Goal: Transaction & Acquisition: Obtain resource

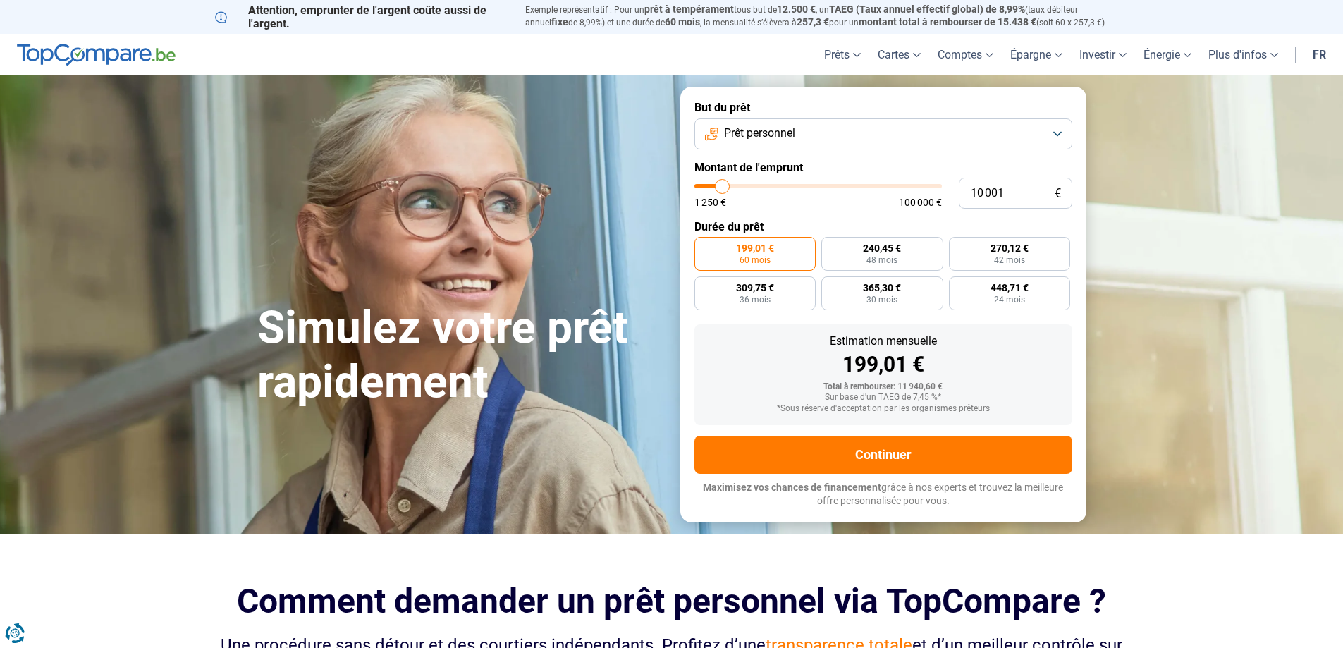
click at [1055, 135] on button "Prêt personnel" at bounding box center [883, 133] width 378 height 31
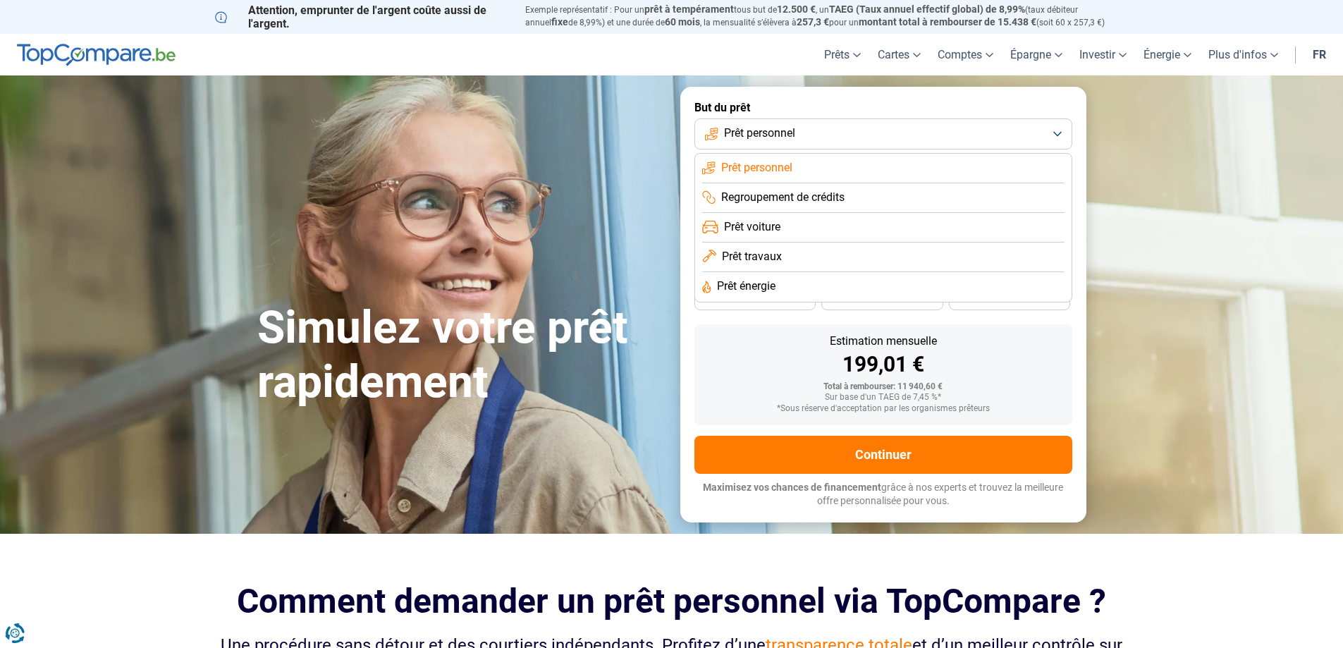
click at [1056, 135] on button "Prêt personnel" at bounding box center [883, 133] width 378 height 31
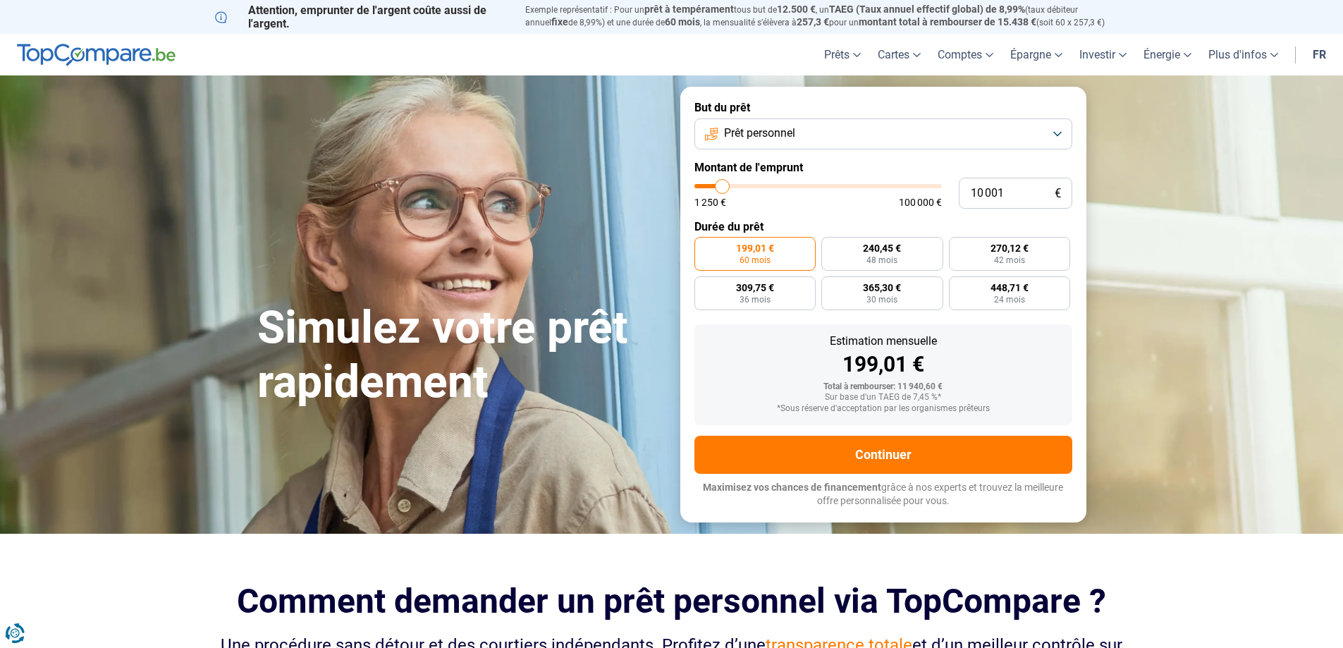
type input "11 000"
type input "11000"
type input "10 500"
type input "10500"
type input "10 250"
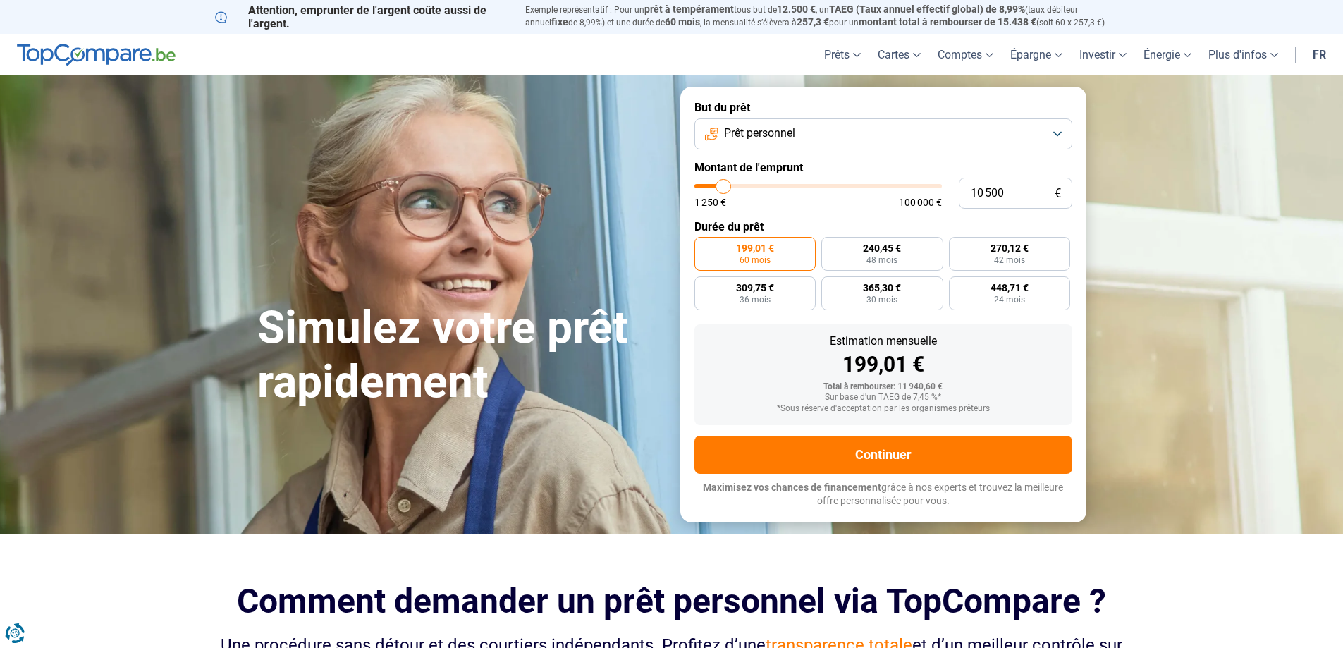
type input "10250"
type input "10 000"
type input "10000"
type input "9 750"
type input "9750"
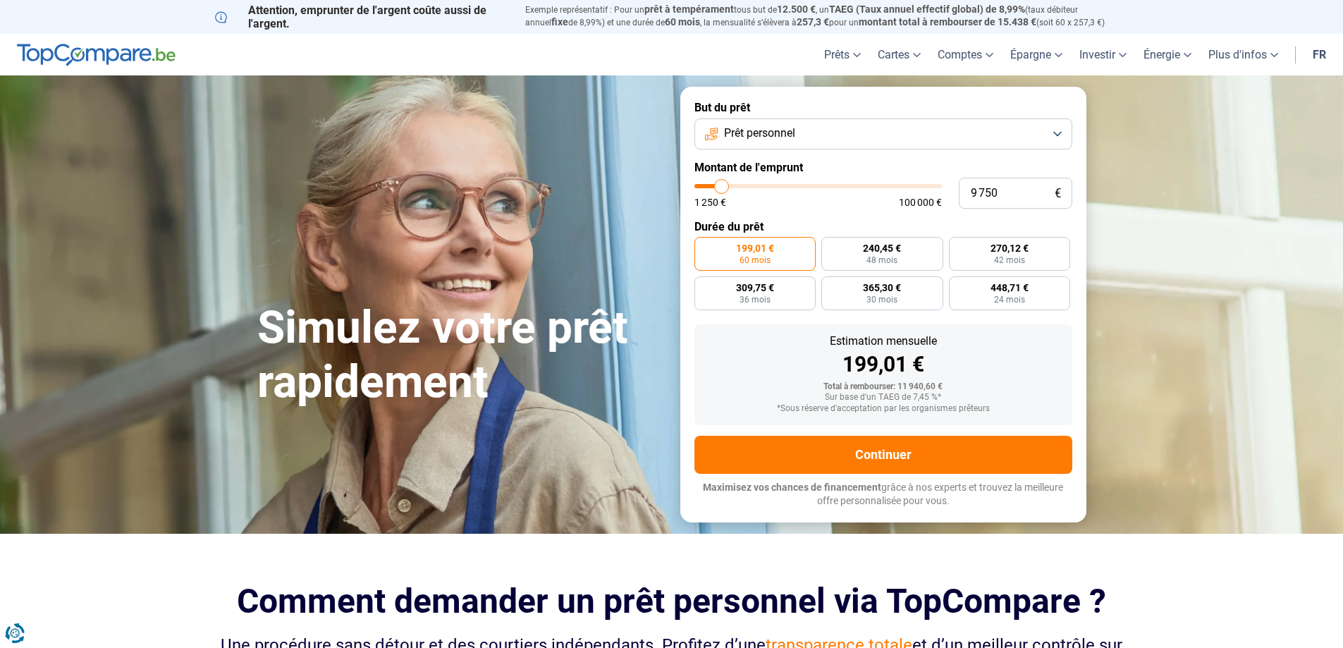
type input "9 500"
type input "9500"
type input "9 000"
type input "9000"
type input "8 750"
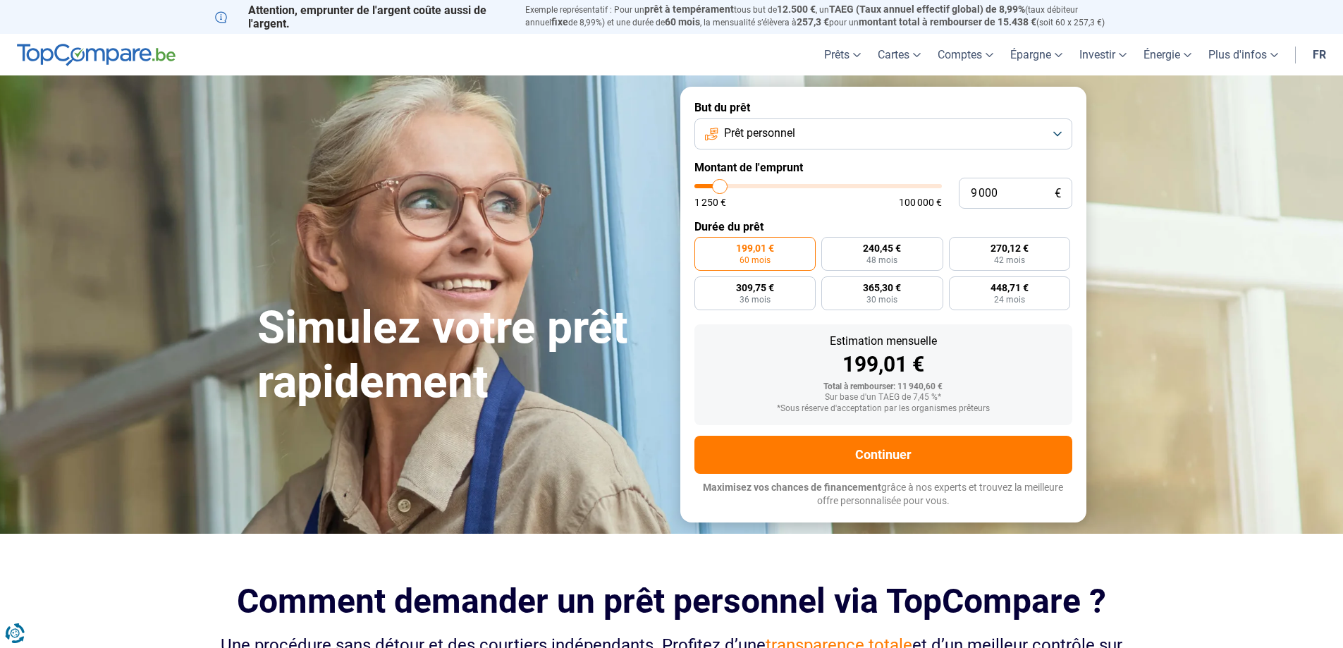
type input "8750"
type input "8 500"
type input "8500"
type input "8 250"
type input "8250"
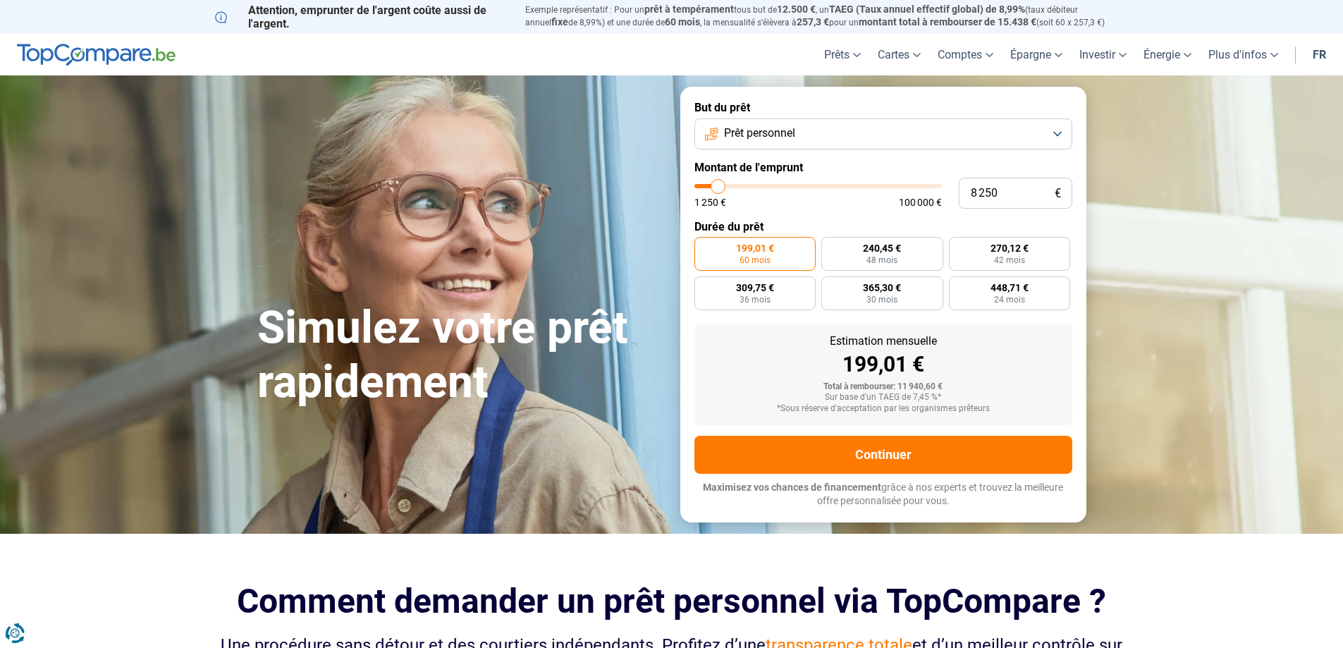
type input "8 500"
type input "8500"
type input "8 250"
type input "8250"
type input "8 000"
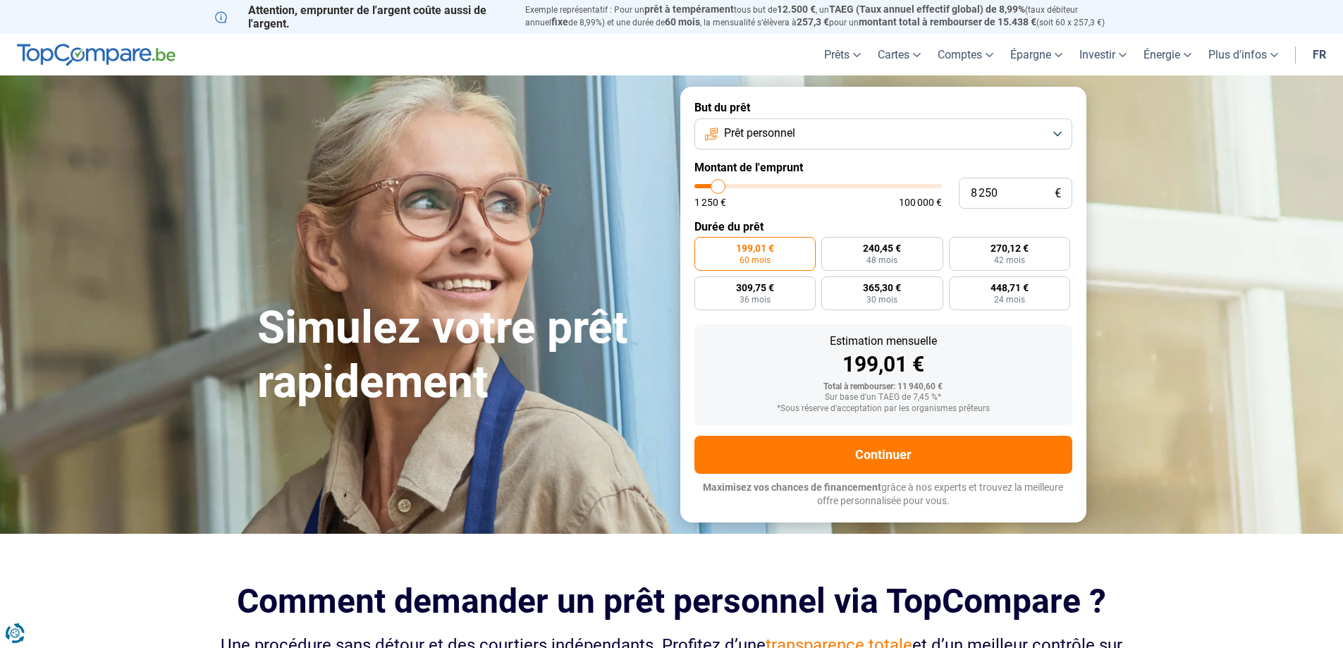
type input "8000"
type input "7 500"
type input "7500"
type input "7 250"
type input "7250"
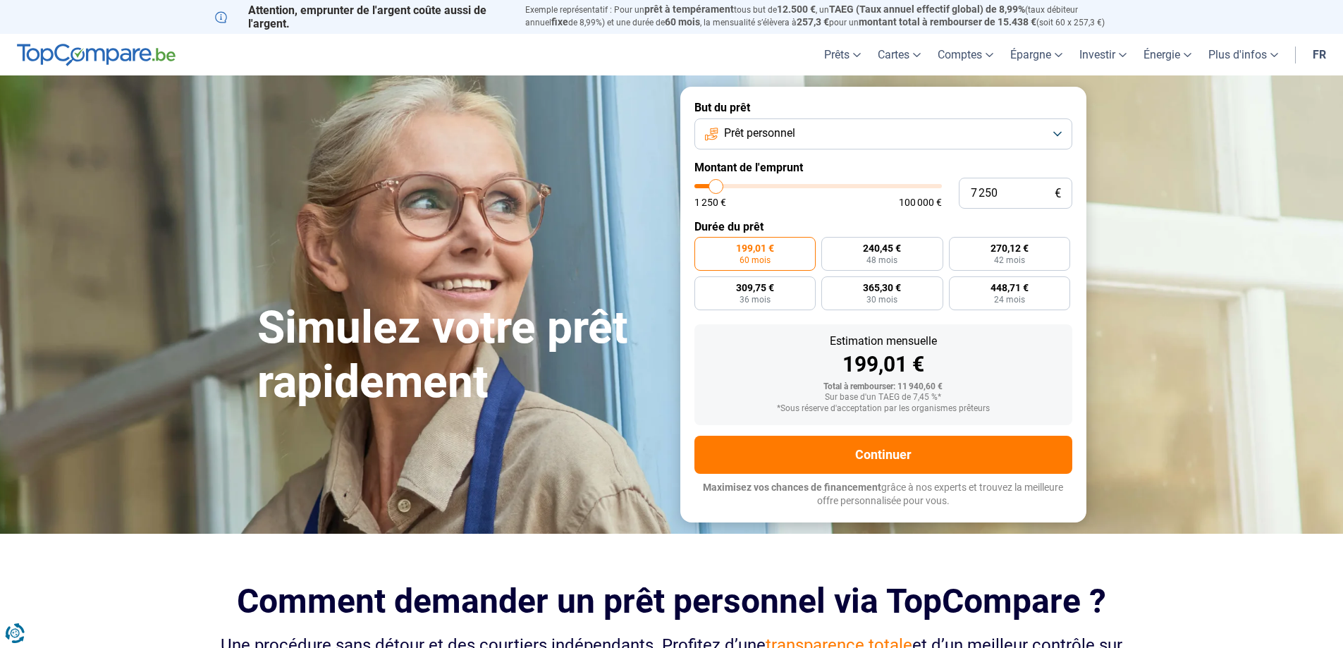
type input "7 000"
type input "7000"
type input "6 750"
type input "6750"
type input "6 500"
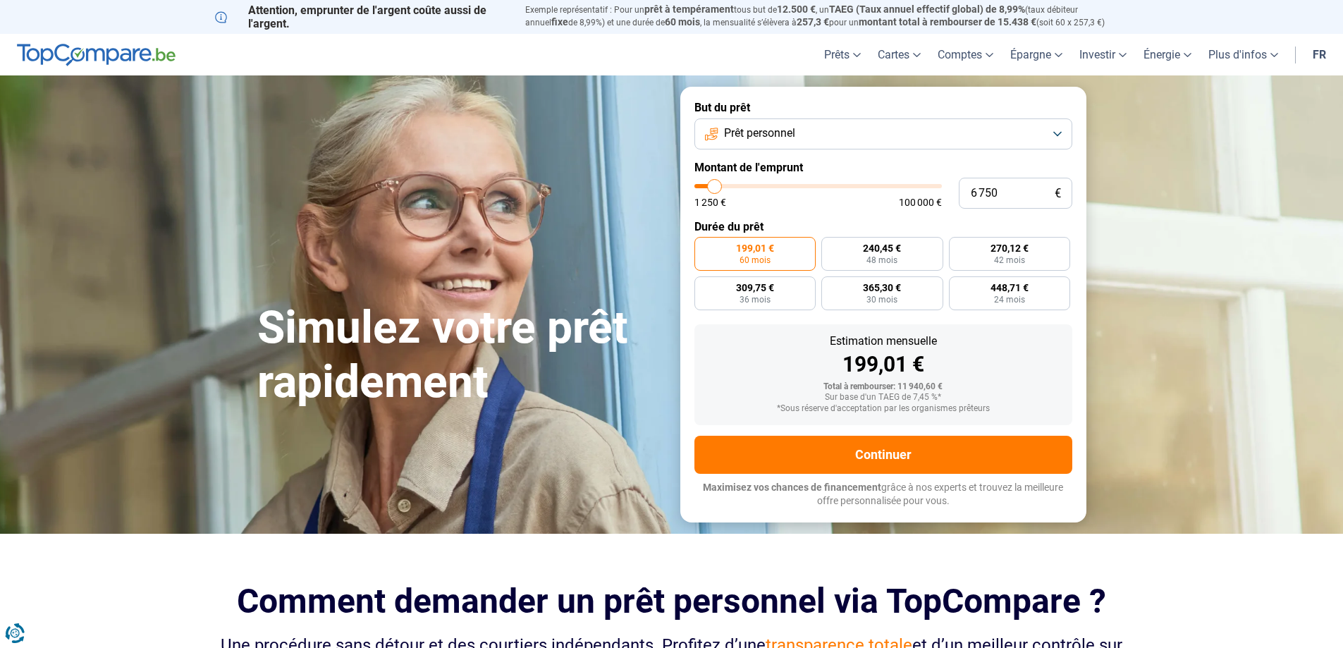
type input "6500"
type input "6 000"
type input "6000"
type input "5 750"
type input "5750"
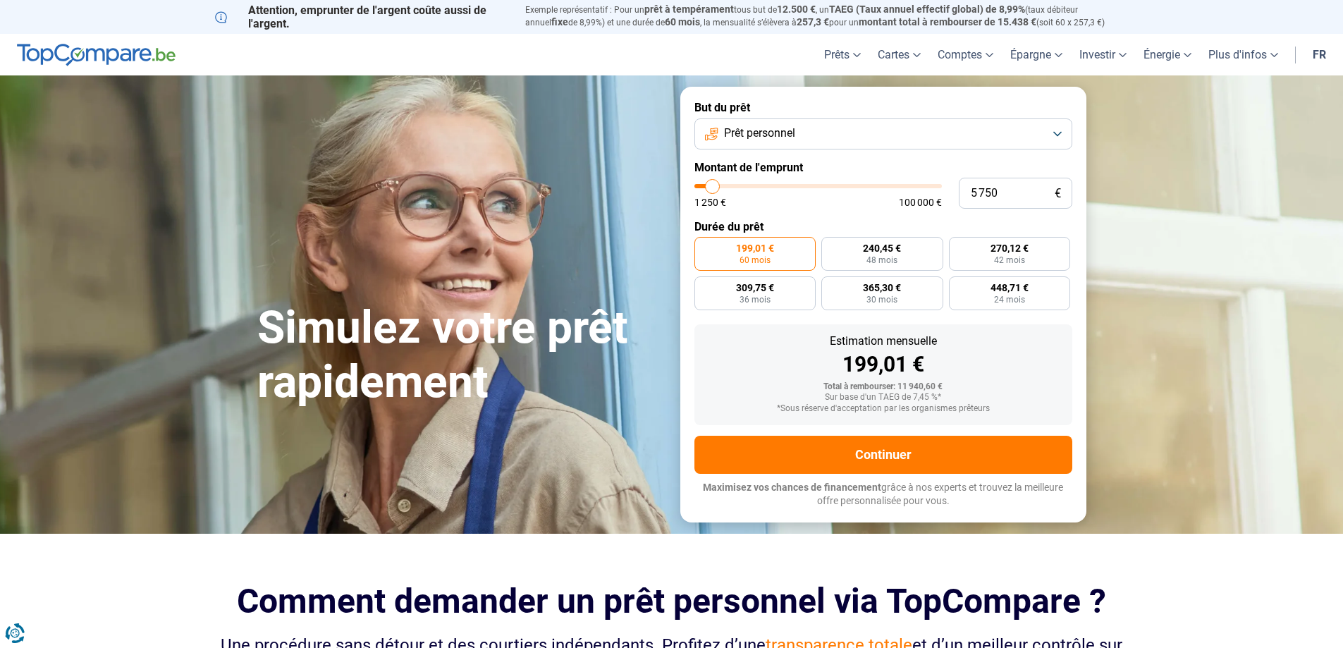
type input "5 500"
type input "5500"
type input "5 250"
type input "5250"
type input "5 000"
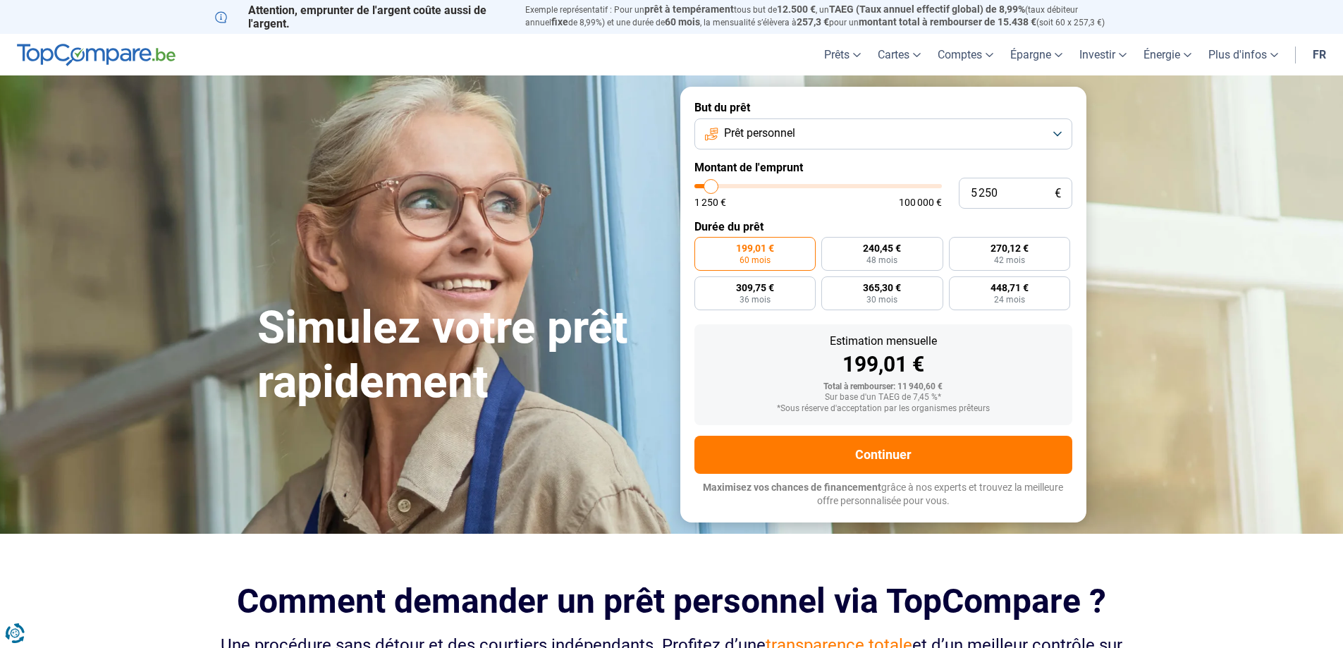
type input "5000"
type input "4 500"
type input "4500"
type input "4 250"
type input "4250"
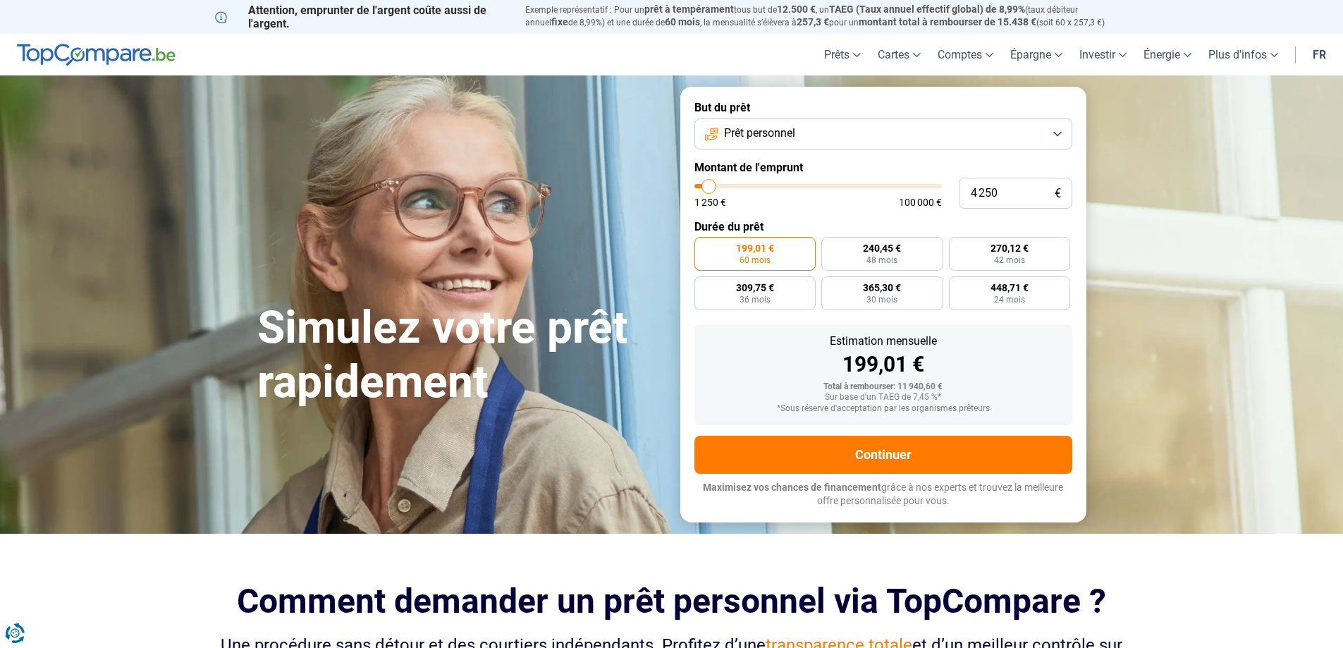
type input "4 000"
type input "4000"
type input "3 750"
type input "3750"
type input "3 500"
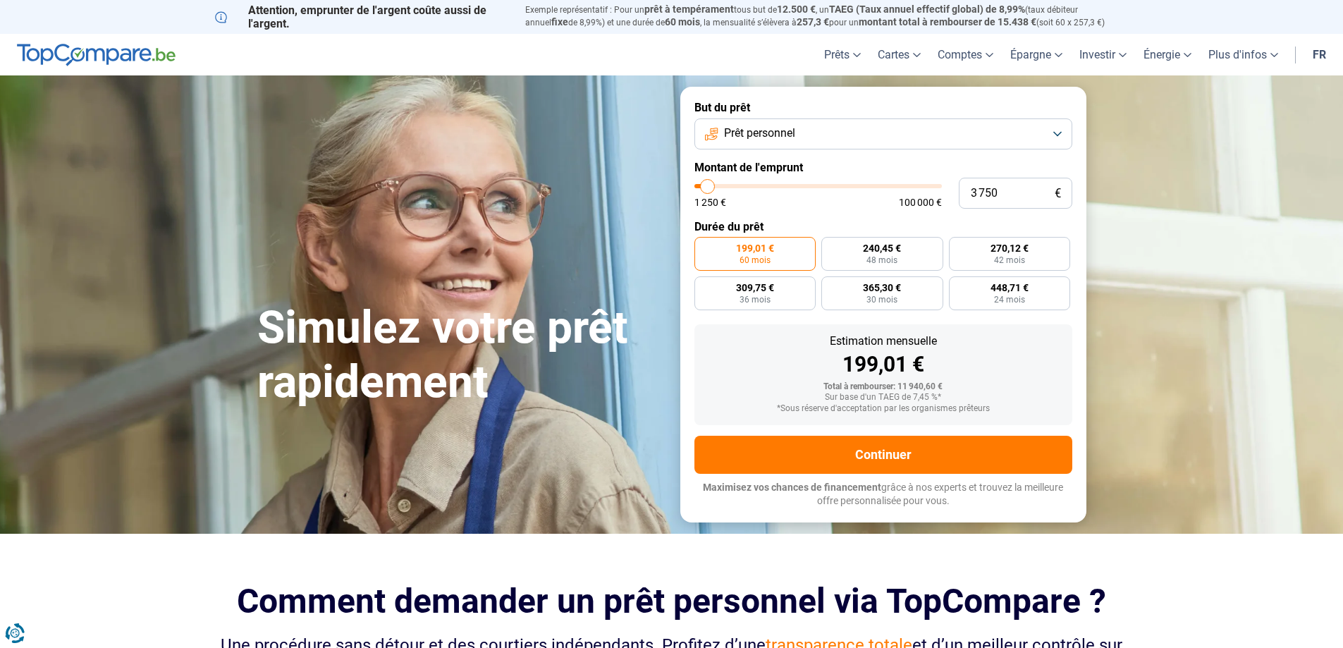
type input "3500"
type input "3 000"
type input "3000"
type input "2 750"
type input "2750"
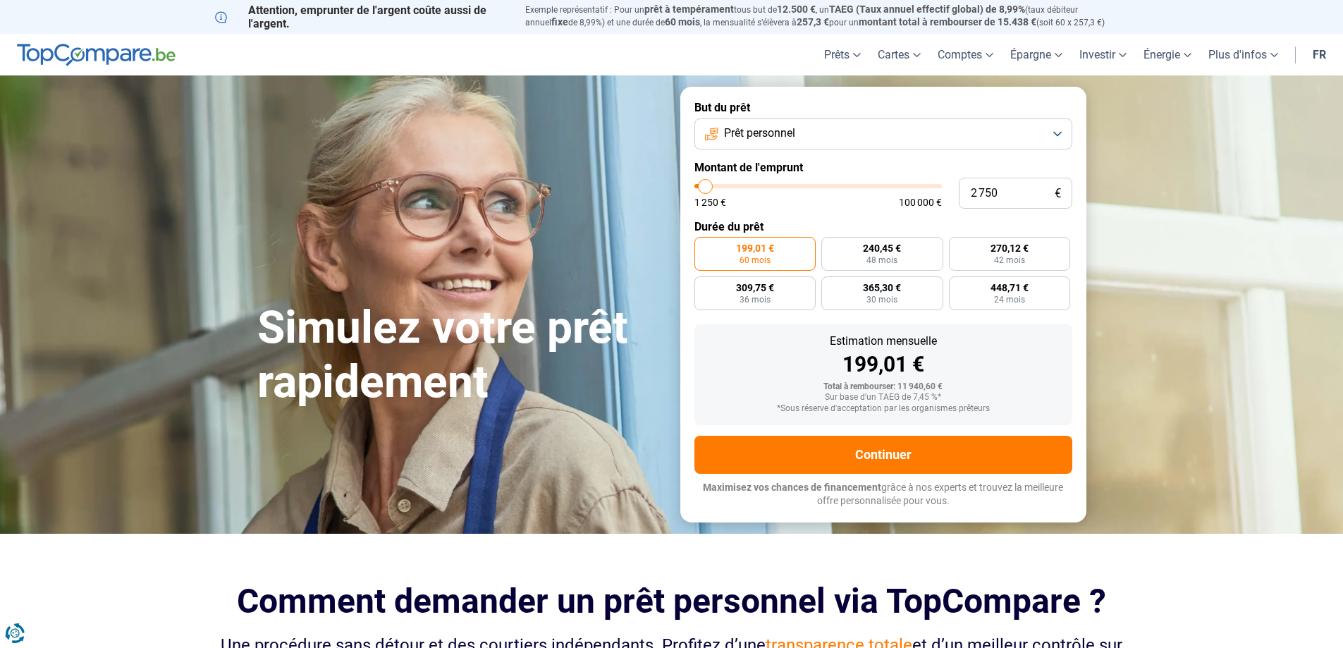
type input "2 500"
type input "2500"
type input "2 000"
type input "2000"
type input "1 500"
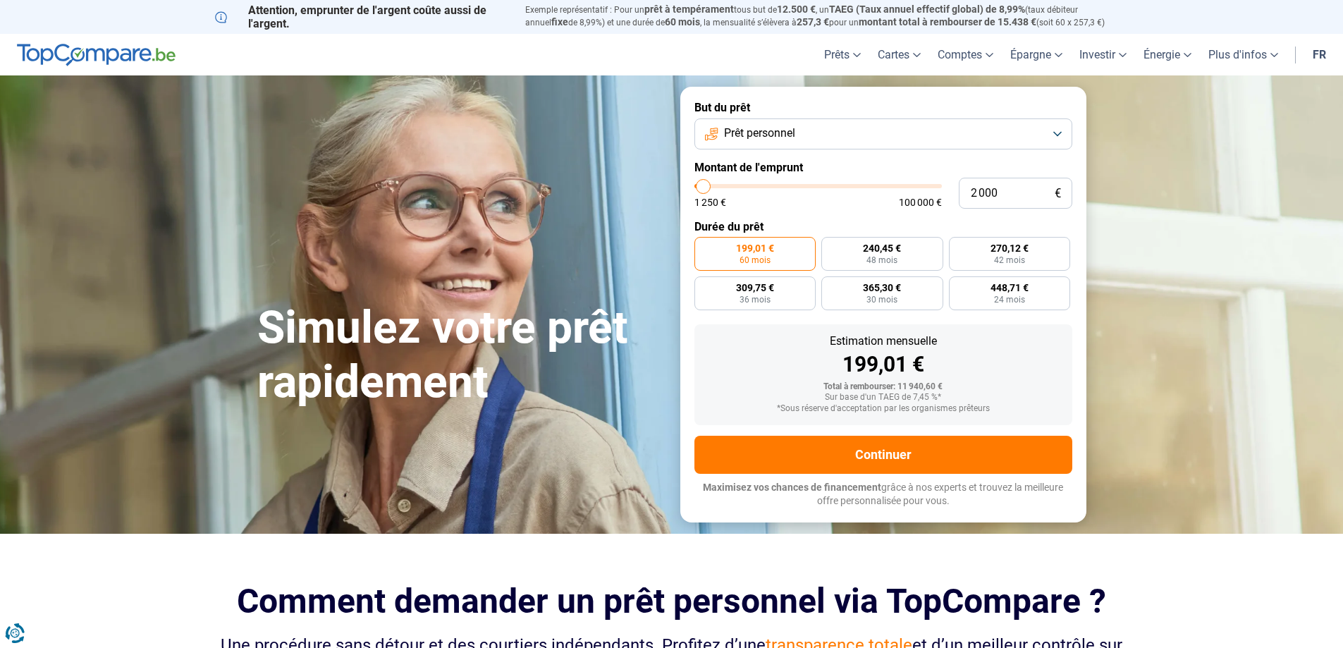
type input "1500"
type input "1 250"
drag, startPoint x: 725, startPoint y: 190, endPoint x: 700, endPoint y: 185, distance: 25.9
type input "1250"
click at [700, 185] on input "range" at bounding box center [817, 186] width 247 height 4
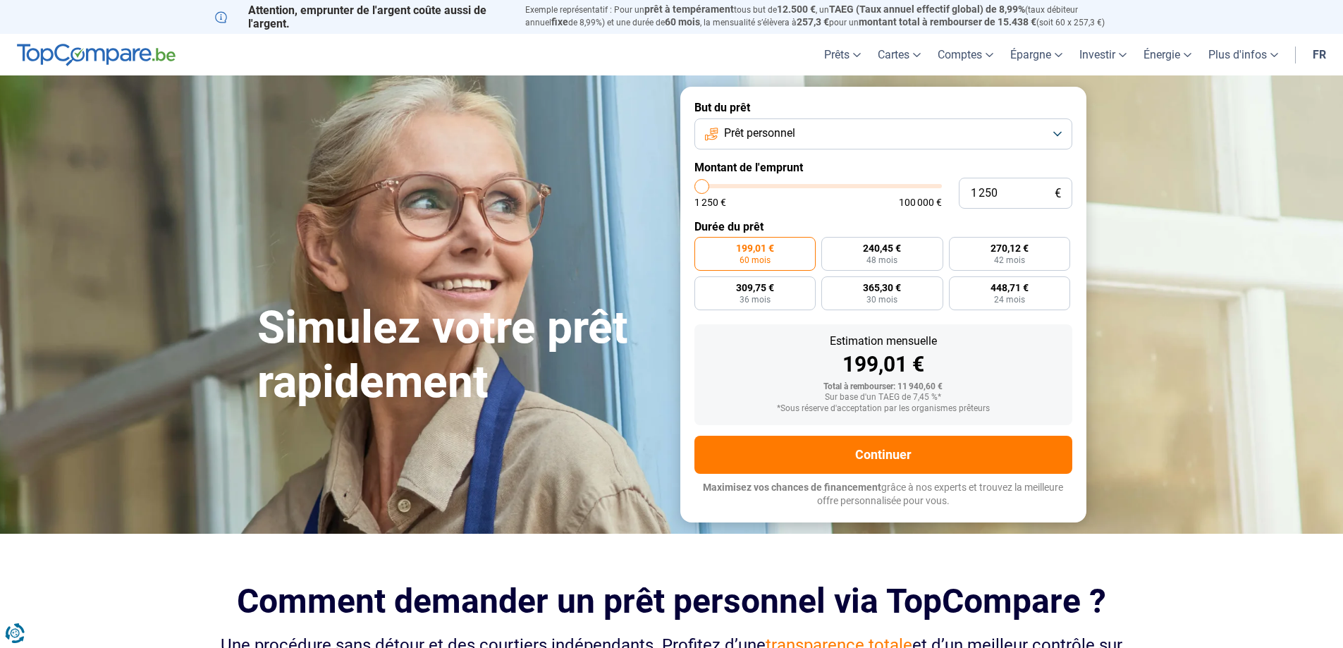
radio input "true"
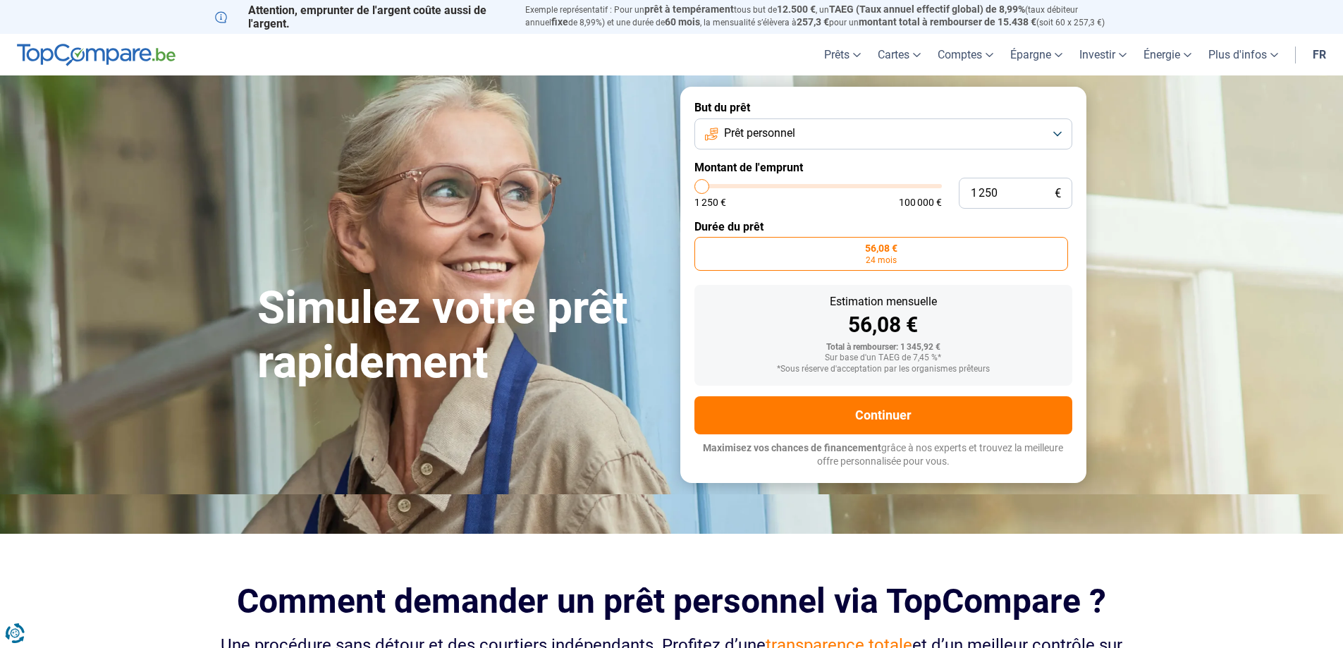
click at [891, 257] on span "24 mois" at bounding box center [881, 260] width 31 height 8
click at [704, 246] on input "56,08 € 24 mois" at bounding box center [698, 241] width 9 height 9
click at [886, 259] on span "24 mois" at bounding box center [881, 260] width 31 height 8
click at [704, 246] on input "56,08 € 24 mois" at bounding box center [698, 241] width 9 height 9
type input "1 500"
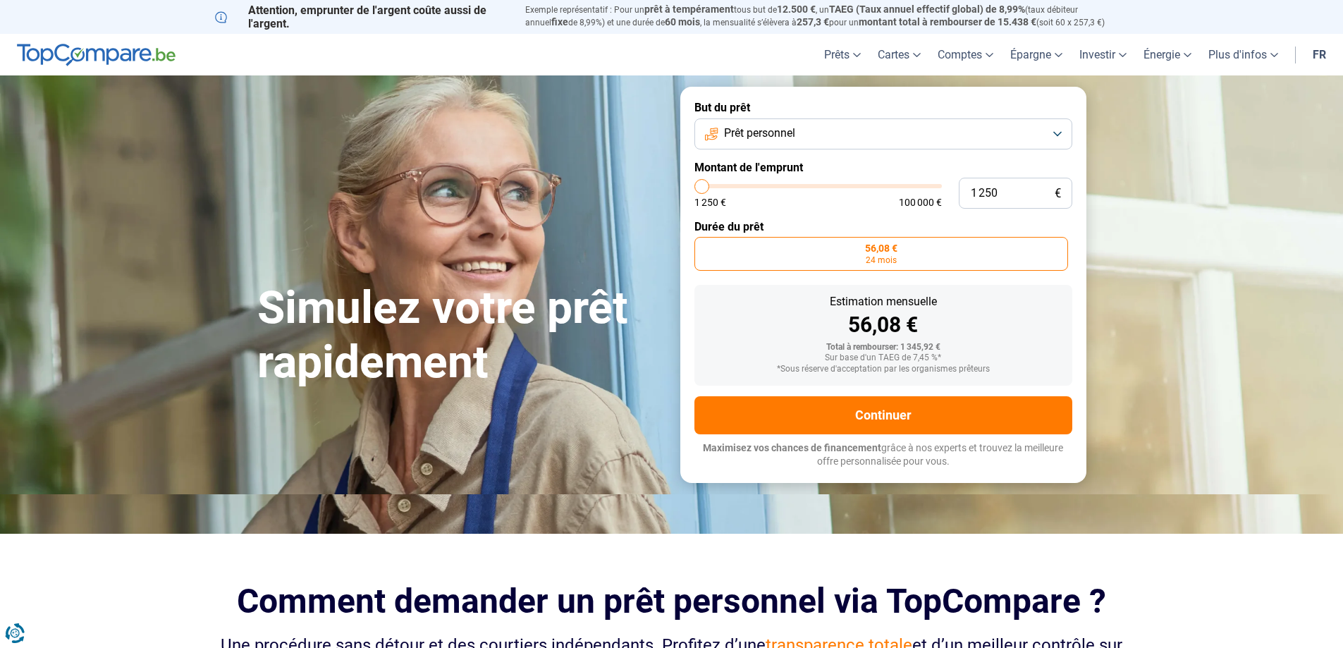
type input "1500"
type input "2 000"
type input "2000"
type input "2 250"
type input "2250"
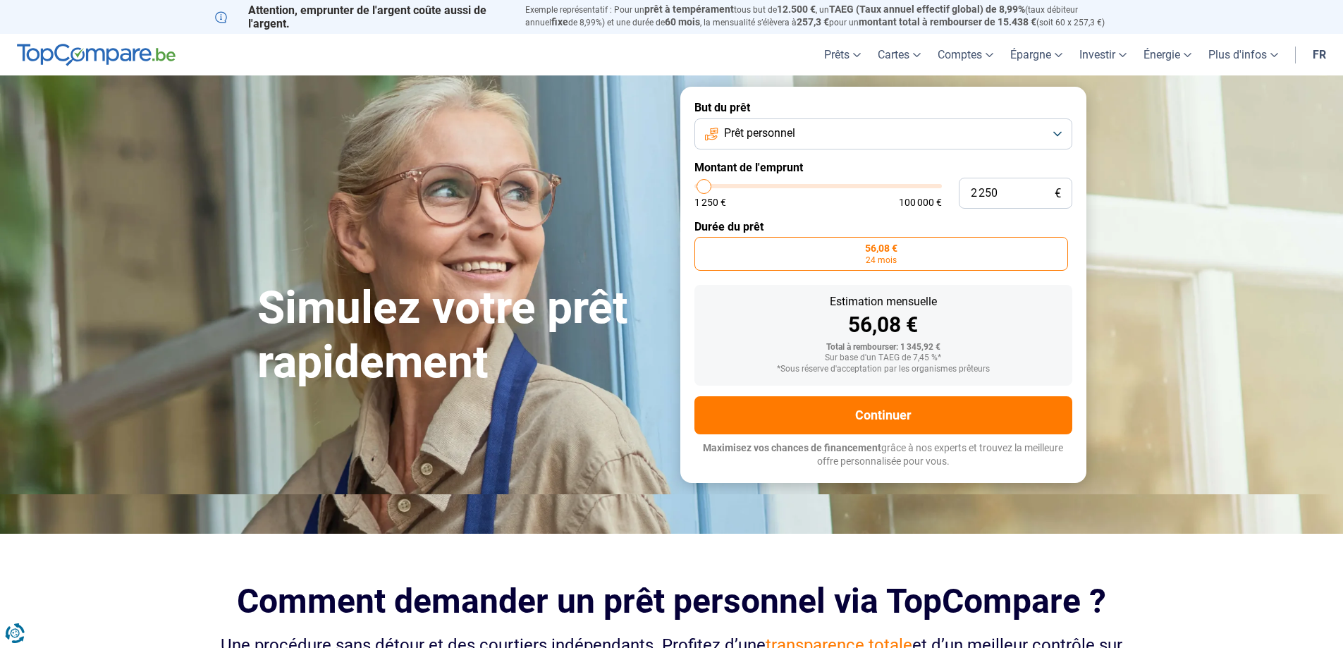
type input "2 500"
type input "2500"
type input "2 750"
type input "2750"
type input "3 000"
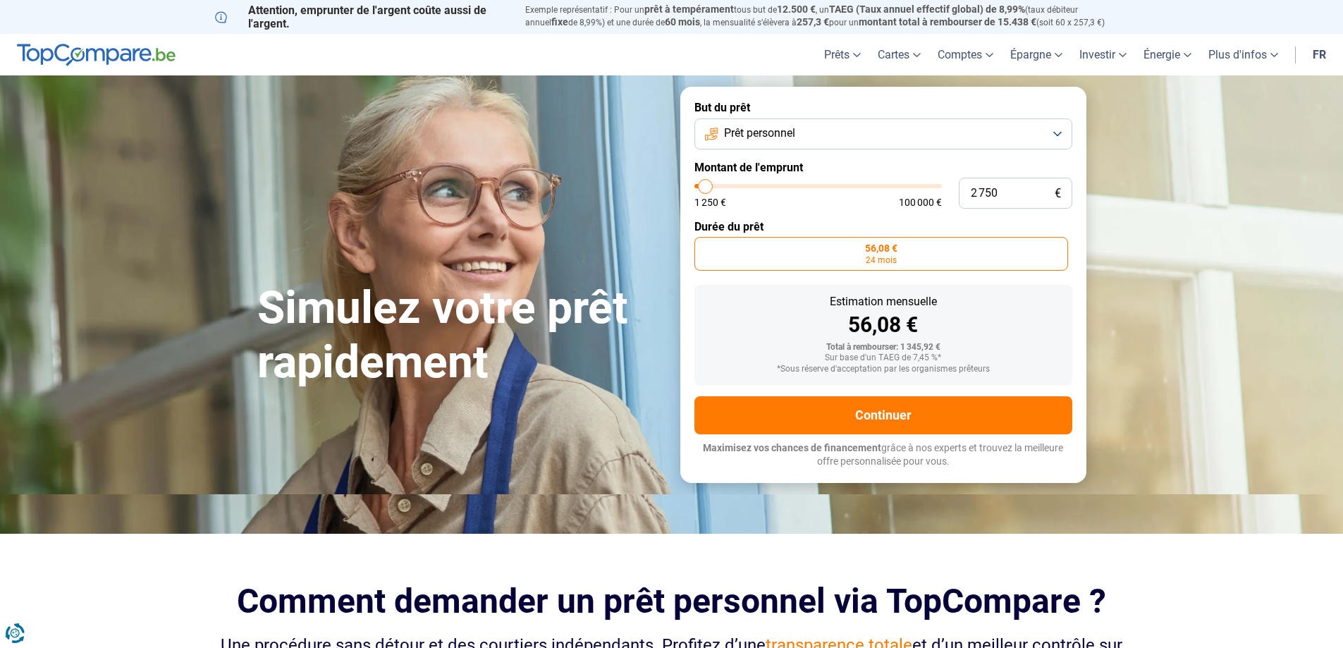
type input "3000"
type input "3 500"
type input "3500"
type input "3 750"
type input "3750"
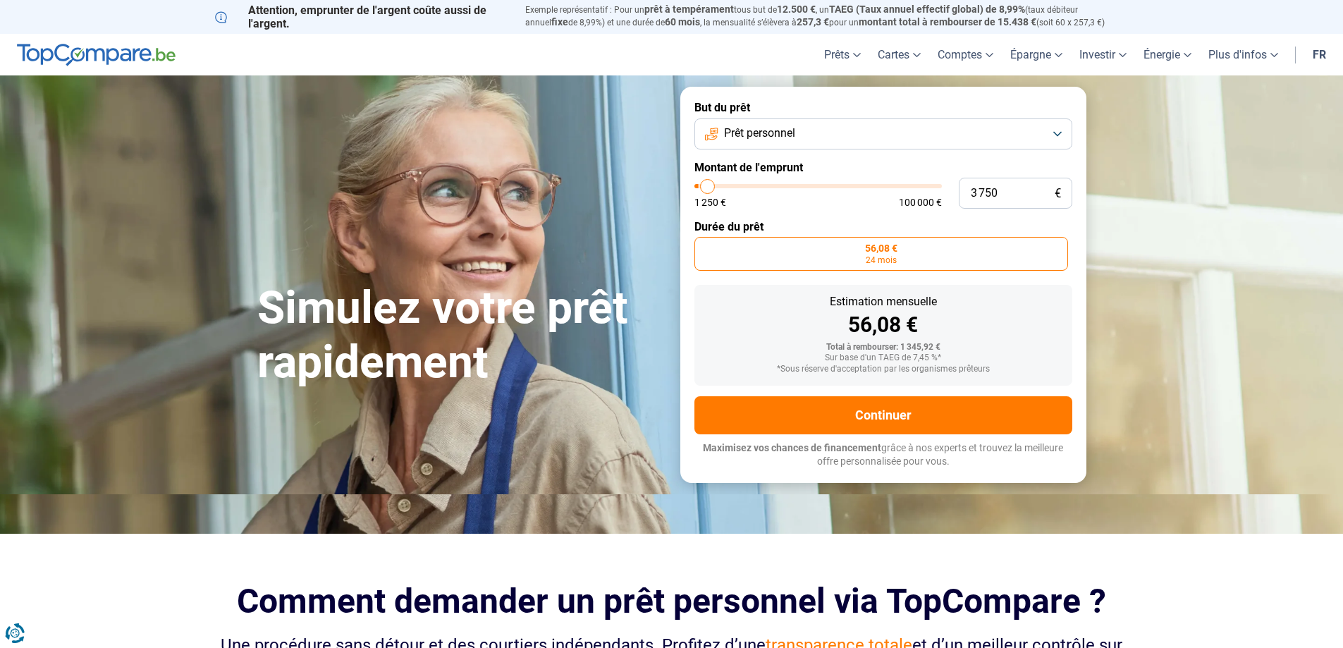
type input "4 000"
type input "4000"
type input "4 250"
type input "4250"
type input "4 000"
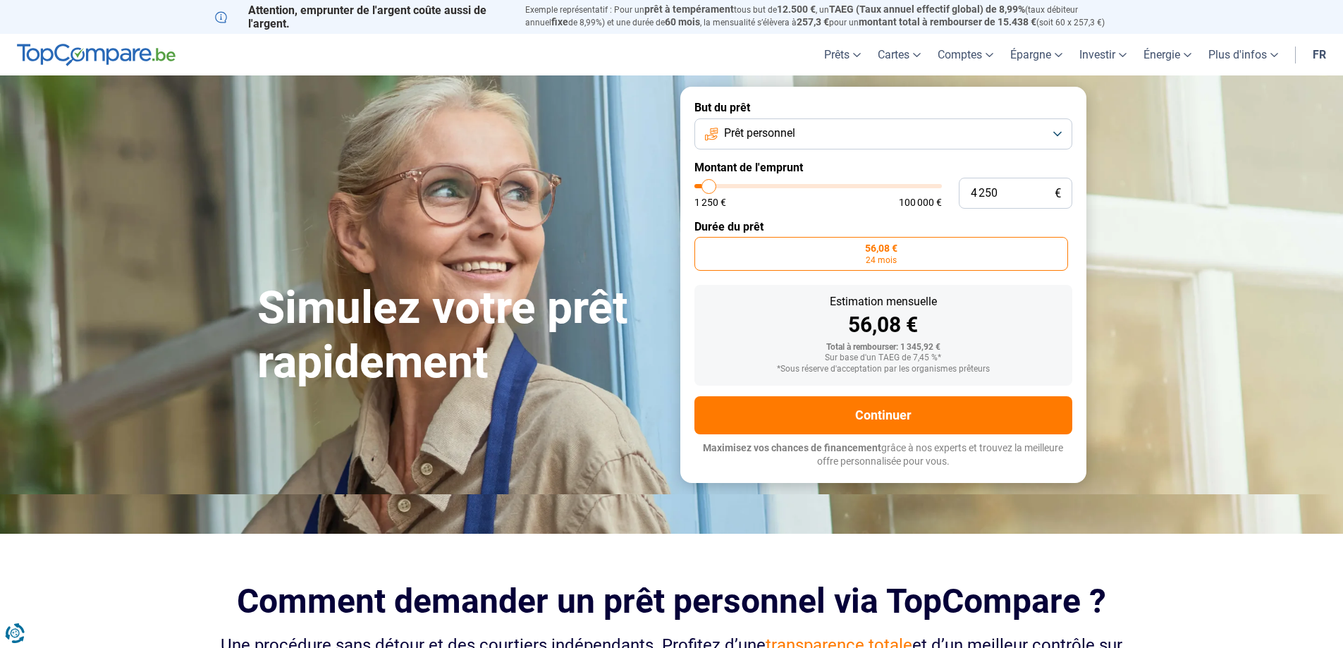
type input "4000"
type input "3 750"
type input "3750"
type input "3 500"
type input "3500"
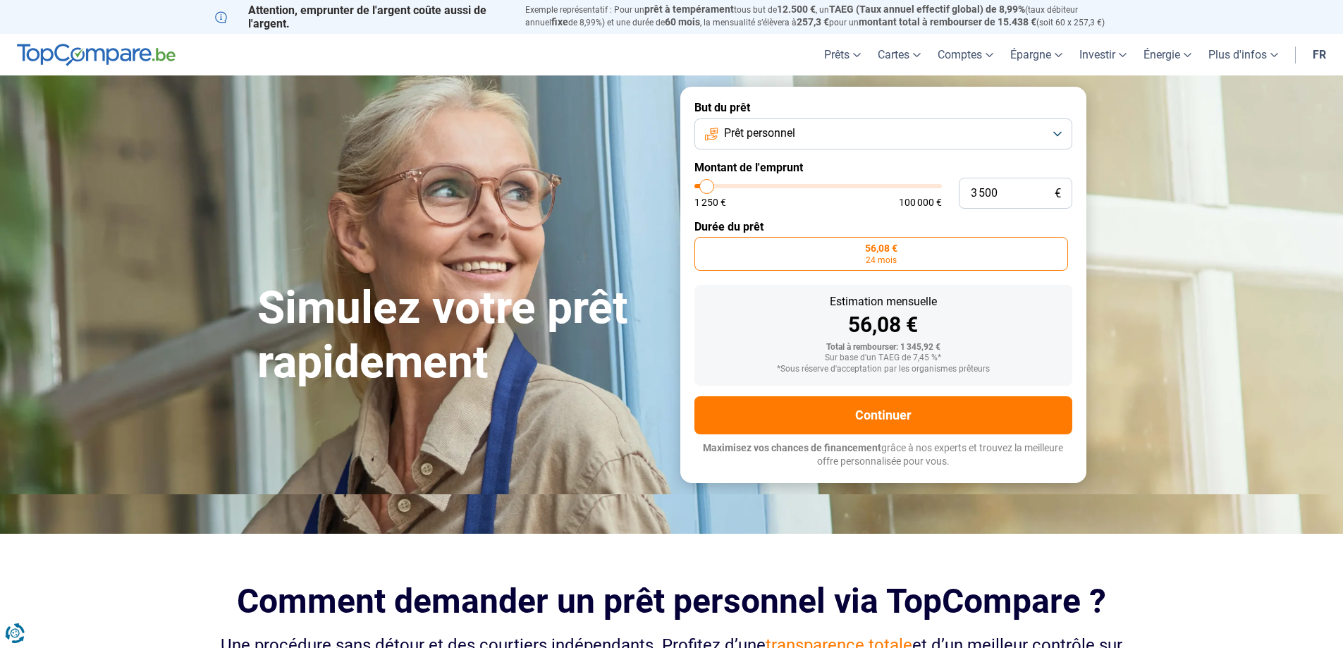
type input "3 000"
type input "3000"
type input "2 750"
type input "2750"
type input "2 500"
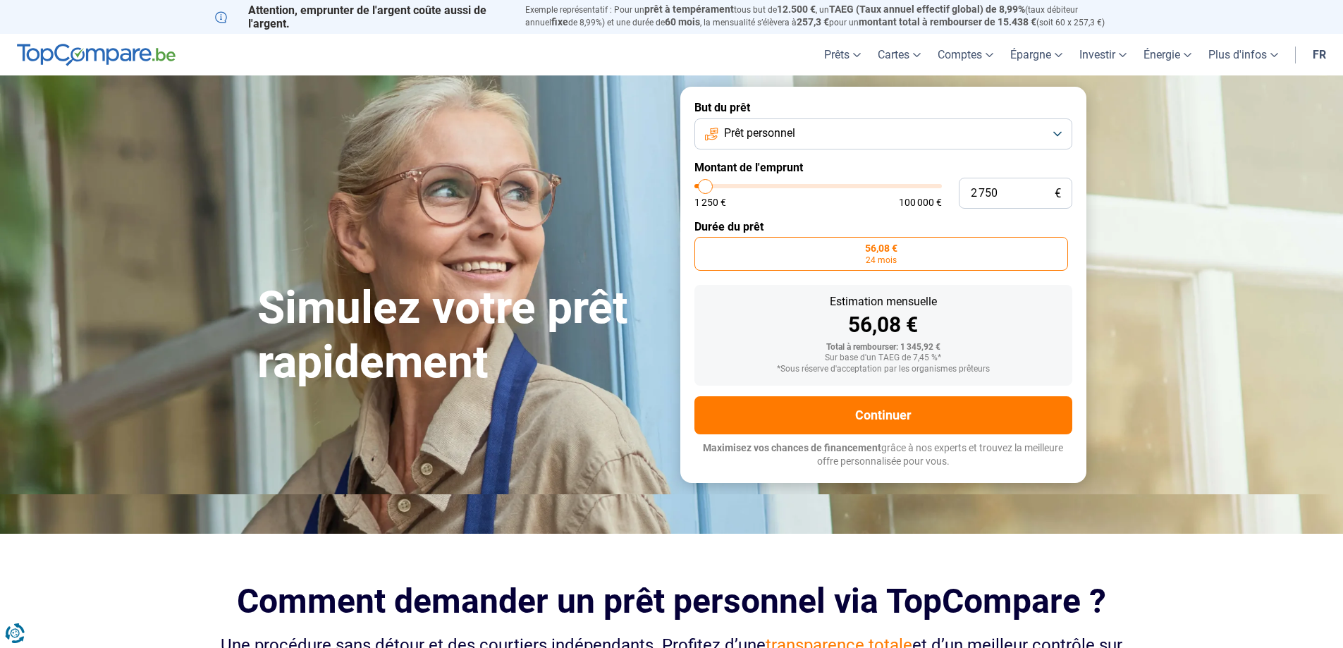
type input "2500"
type input "2 250"
type input "2250"
type input "2 500"
type input "2500"
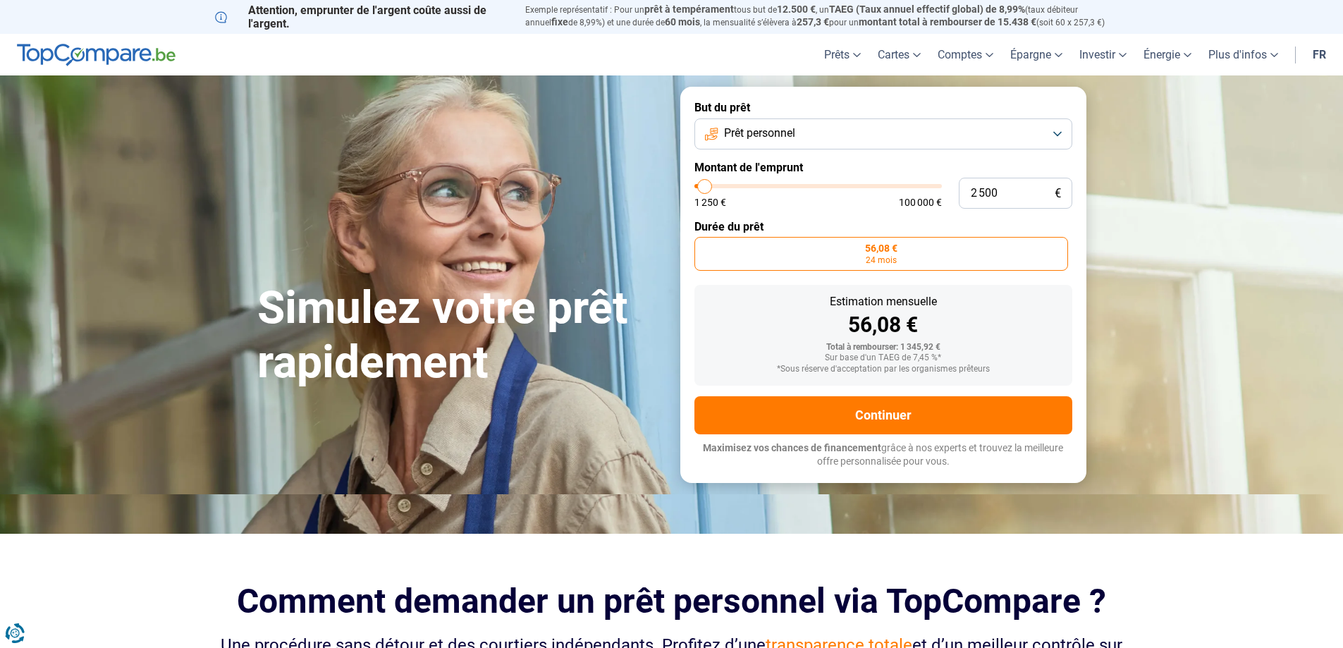
type input "2 750"
type input "2750"
type input "3 000"
type input "3000"
type input "3 500"
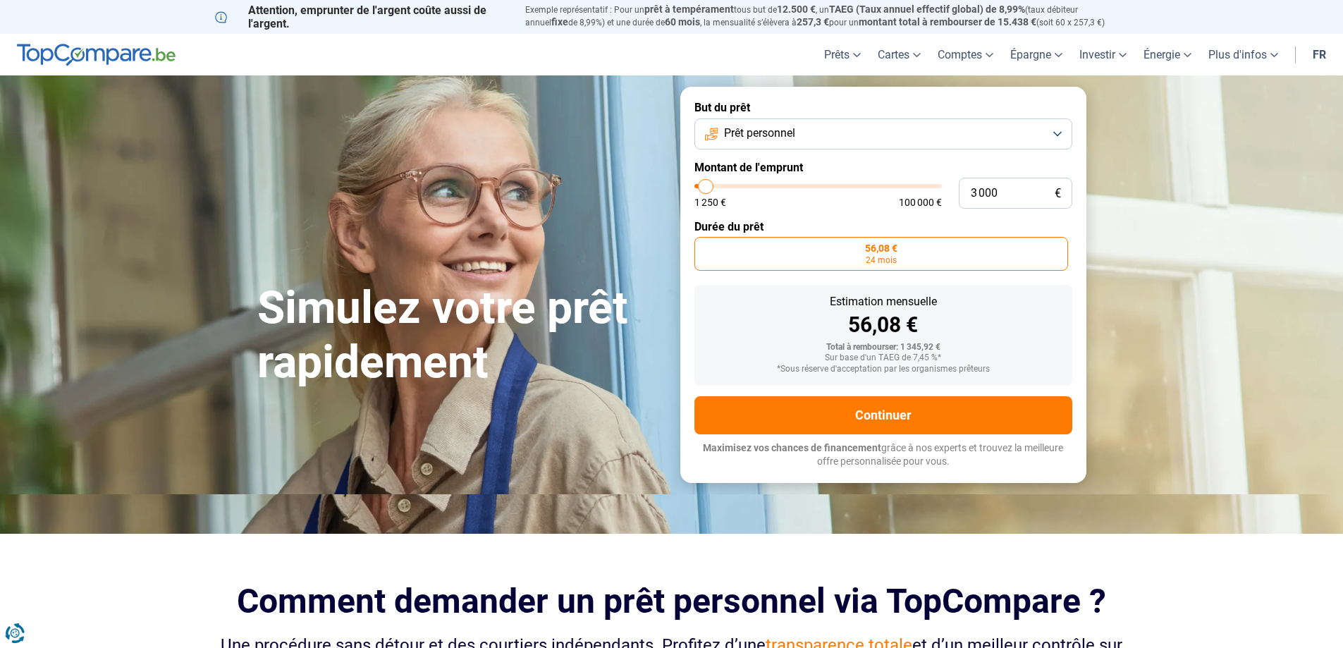
type input "3500"
type input "3 000"
drag, startPoint x: 698, startPoint y: 185, endPoint x: 706, endPoint y: 183, distance: 8.6
type input "3000"
click at [706, 184] on input "range" at bounding box center [817, 186] width 247 height 4
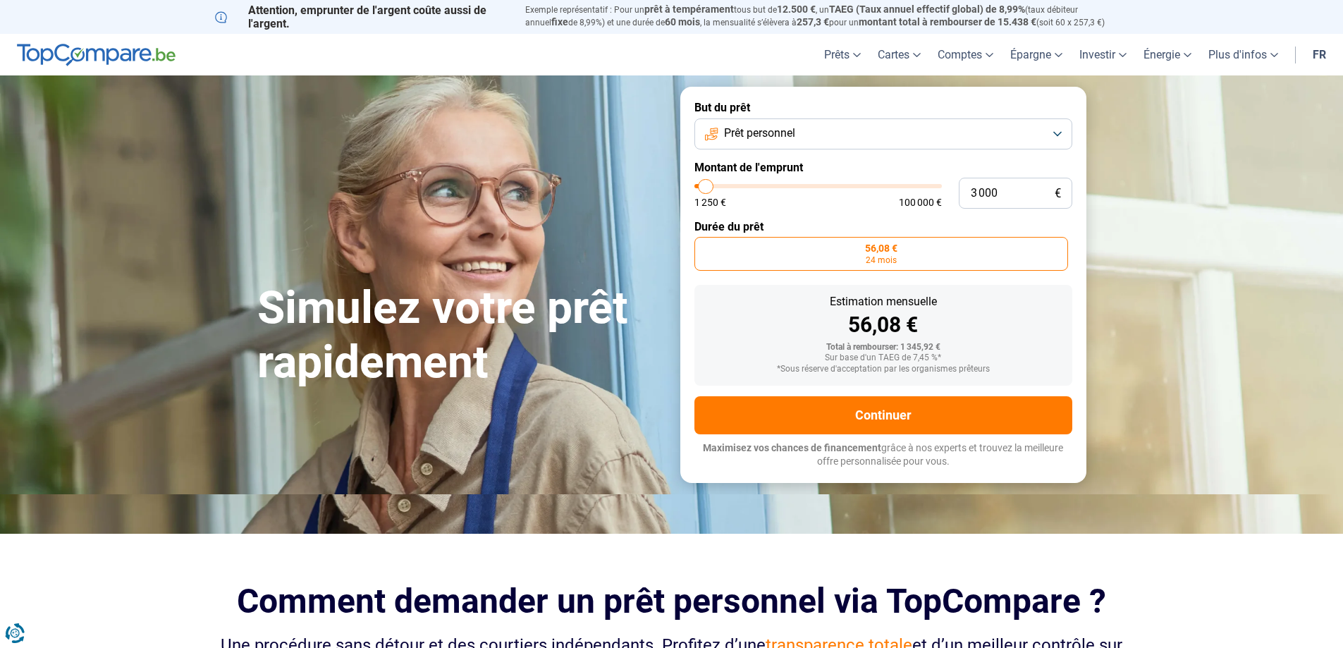
radio input "false"
type input "3 750"
type input "3750"
type input "3 500"
type input "3500"
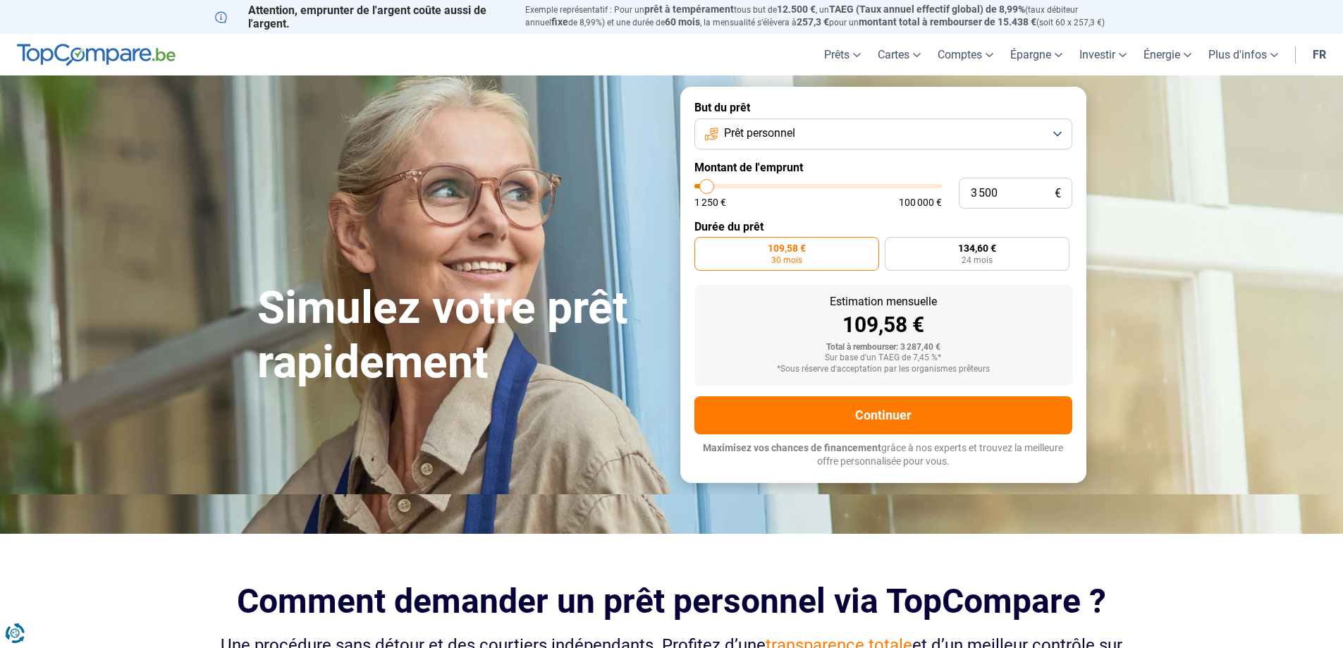
type input "3 000"
type input "3000"
type input "2 750"
type input "2750"
type input "2 500"
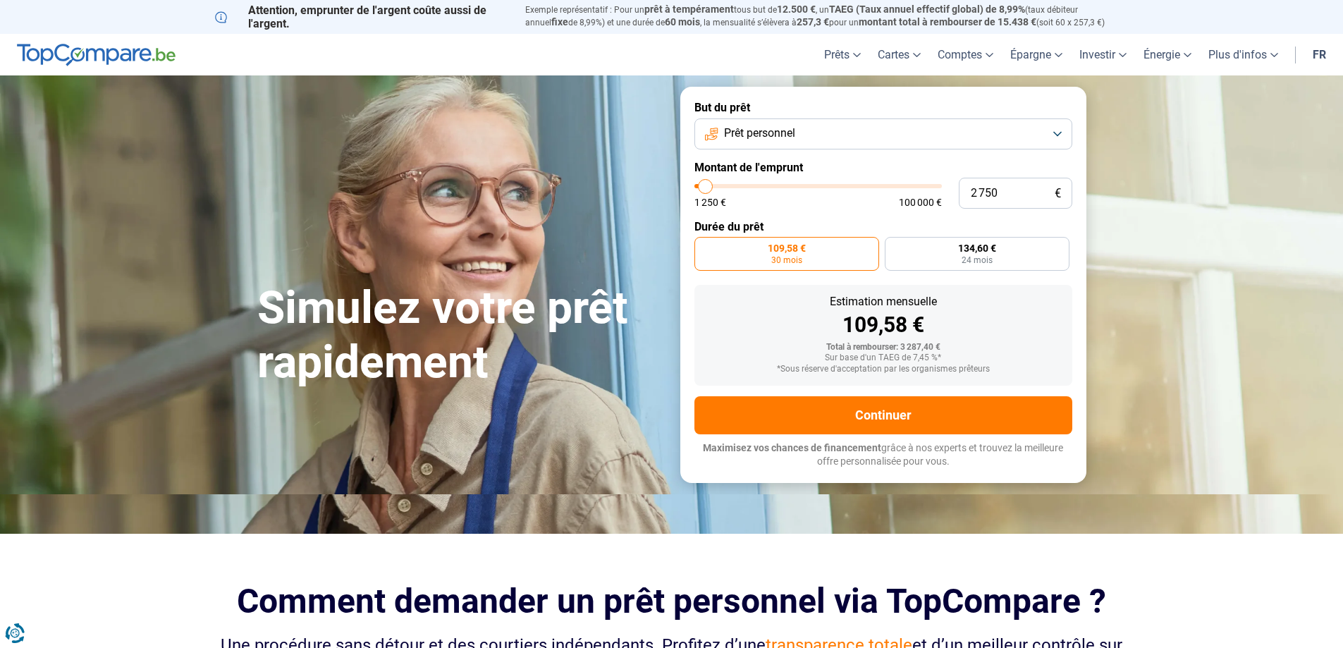
type input "2500"
type input "2 250"
type input "2250"
type input "2 000"
type input "2000"
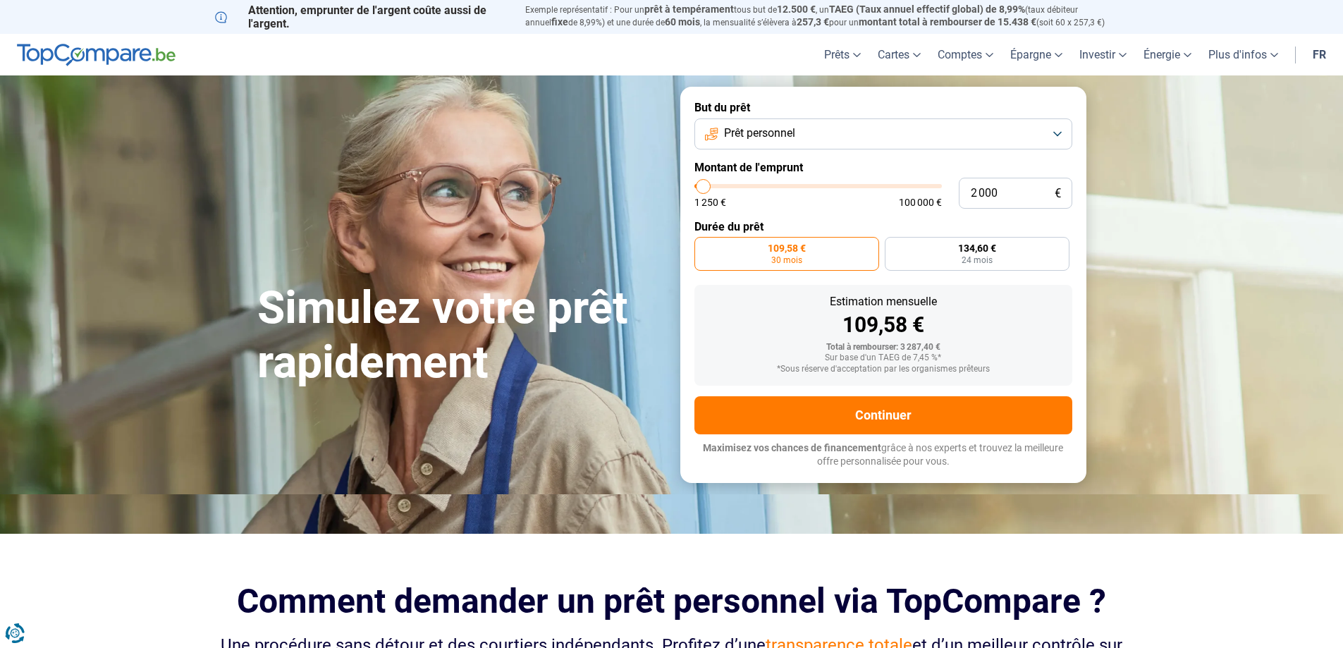
type input "1 250"
drag, startPoint x: 709, startPoint y: 185, endPoint x: 702, endPoint y: 186, distance: 7.1
type input "1250"
click at [702, 186] on input "range" at bounding box center [817, 186] width 247 height 4
radio input "true"
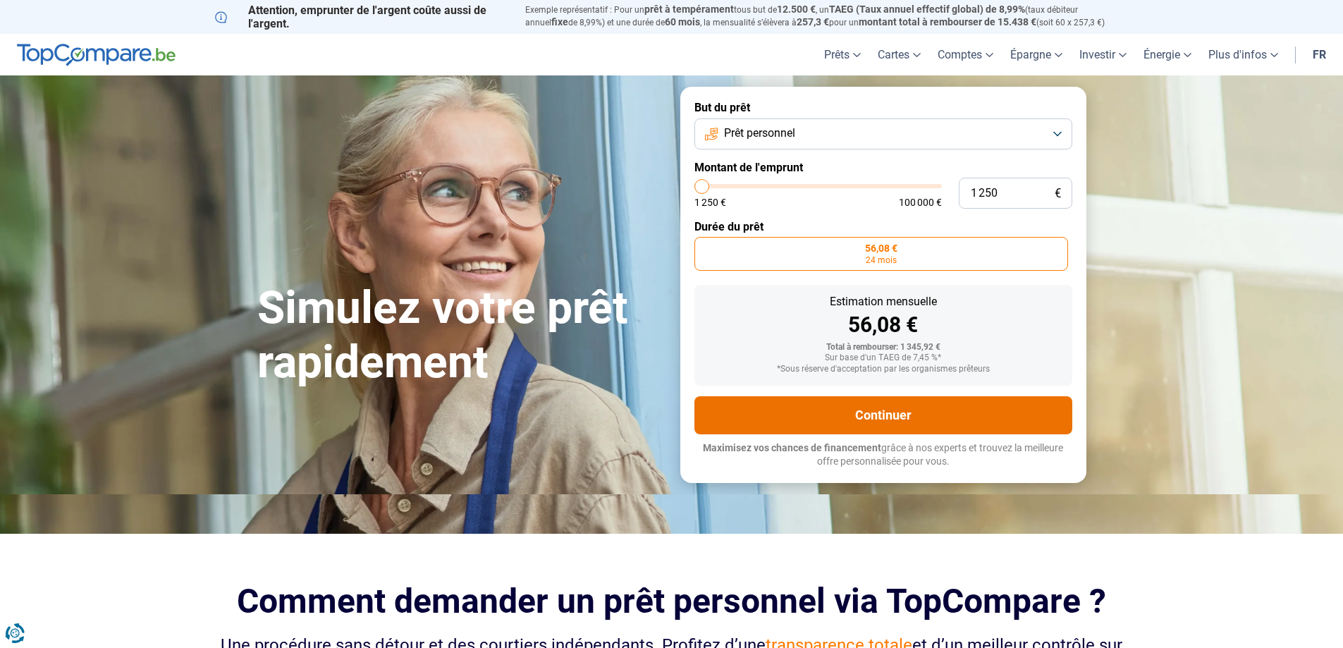
click at [864, 417] on button "Continuer" at bounding box center [883, 415] width 378 height 38
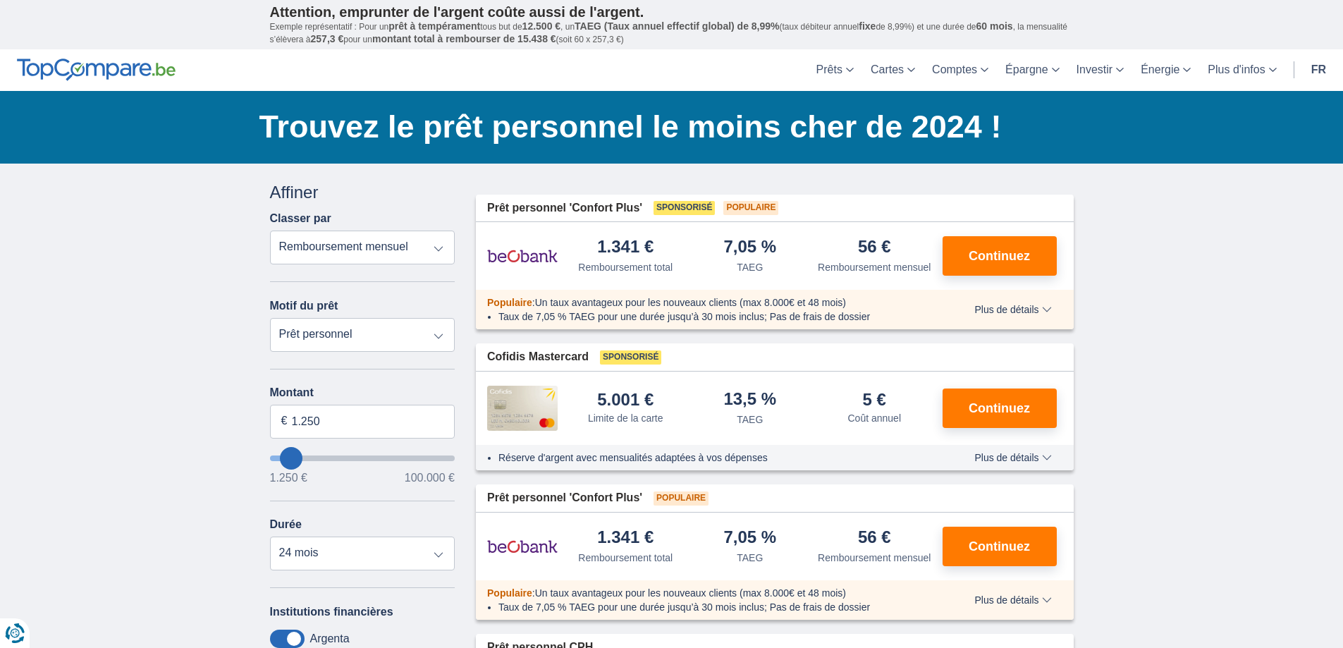
click at [436, 248] on select "Remboursement total TAEG Remboursement mensuel" at bounding box center [362, 248] width 185 height 34
click at [436, 247] on select "Remboursement total TAEG Remboursement mensuel" at bounding box center [362, 248] width 185 height 34
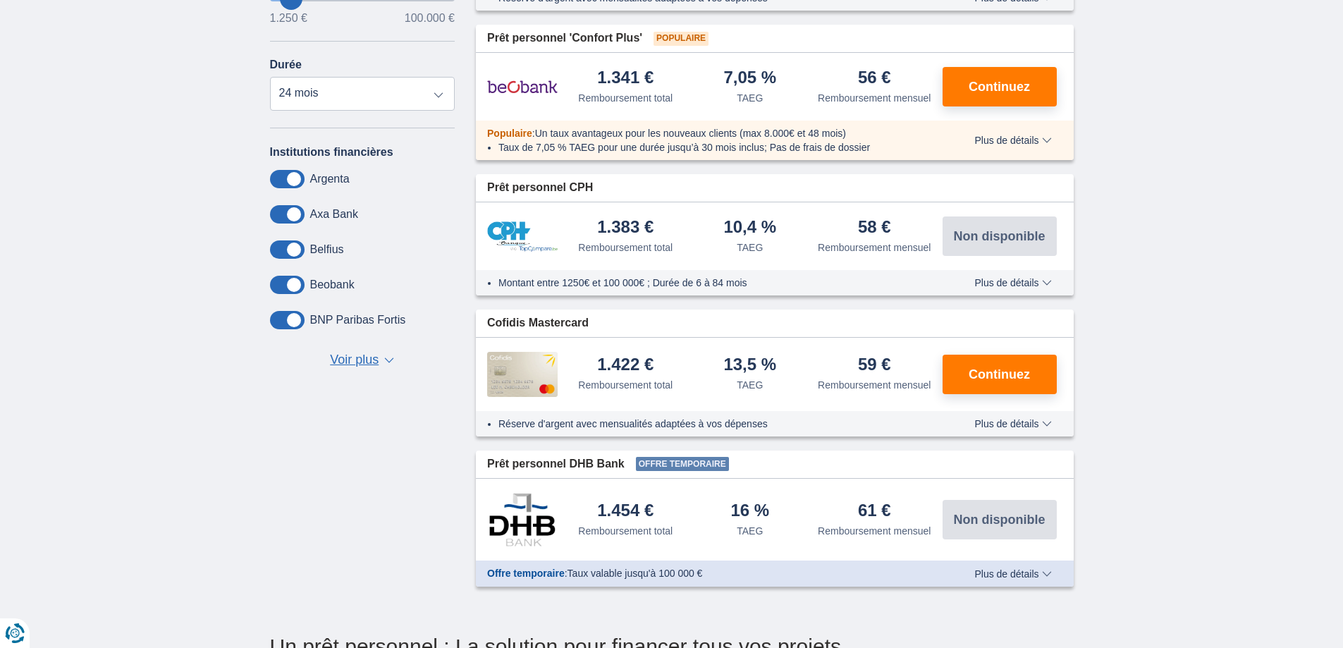
scroll to position [494, 0]
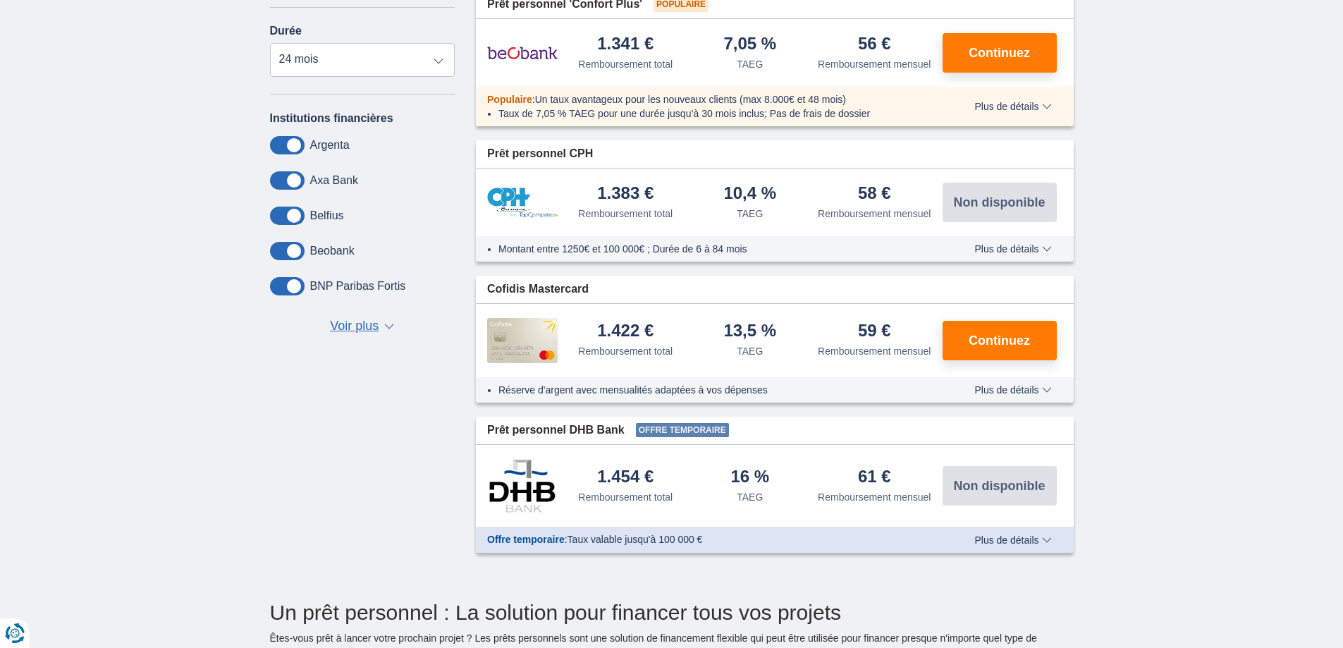
click at [1048, 386] on span "Plus de détails" at bounding box center [1012, 390] width 77 height 10
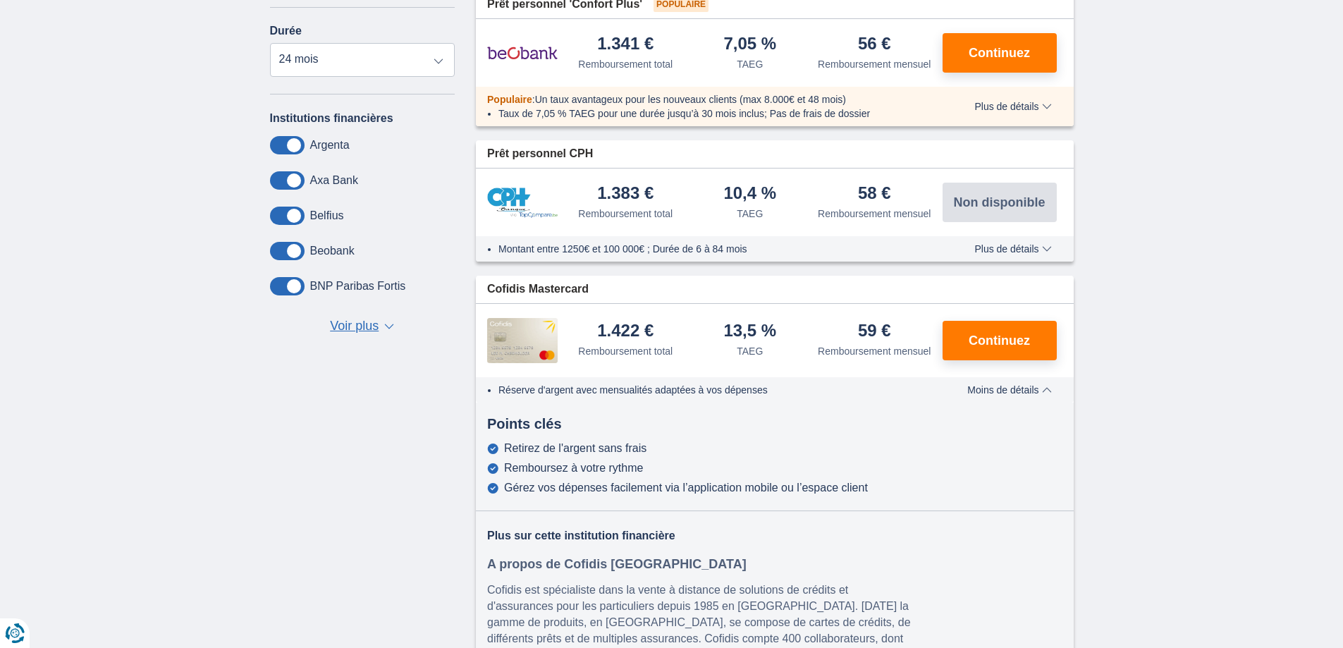
click at [1047, 388] on span "Moins de détails" at bounding box center [1009, 390] width 84 height 10
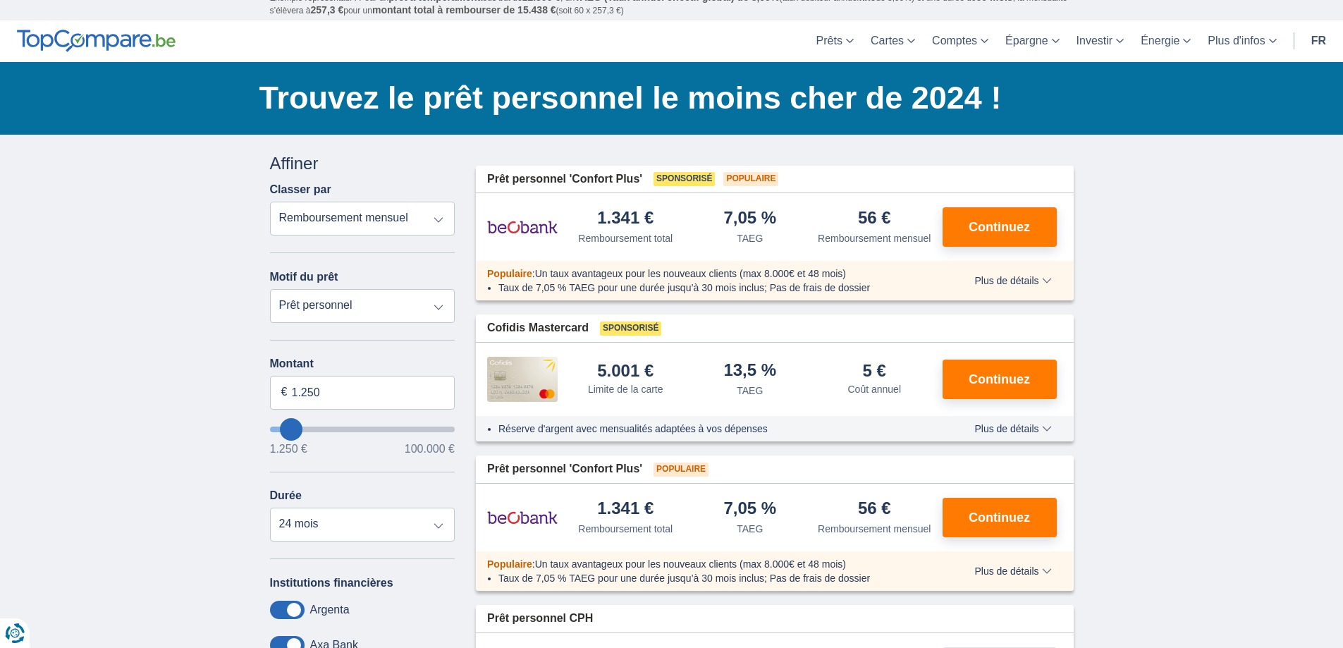
scroll to position [0, 0]
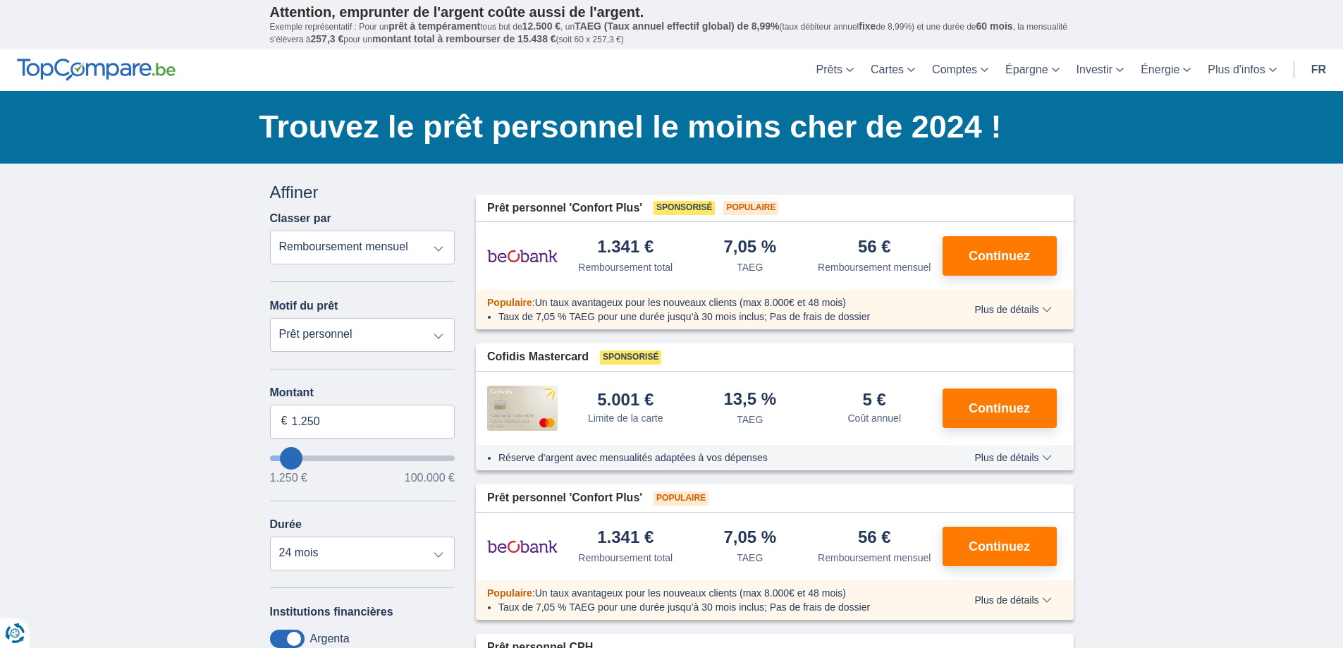
click at [1044, 307] on span "Plus de détails" at bounding box center [1012, 310] width 77 height 10
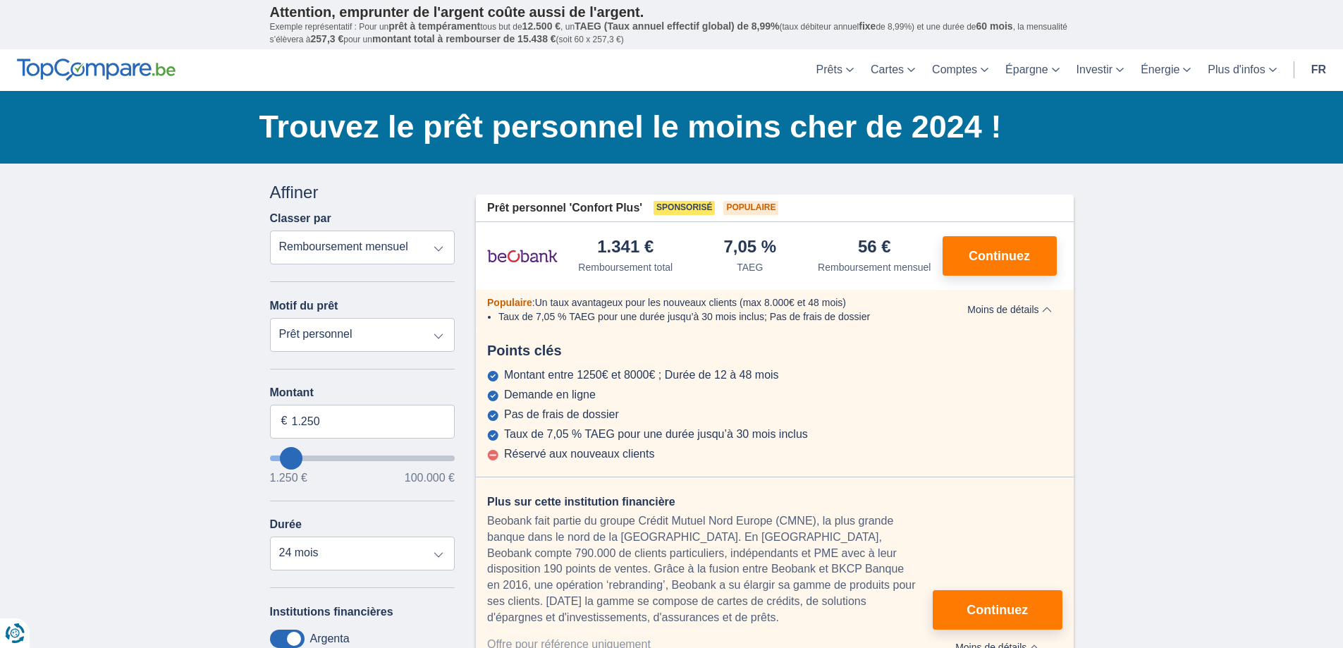
click at [1044, 307] on span "Moins de détails" at bounding box center [1009, 310] width 84 height 10
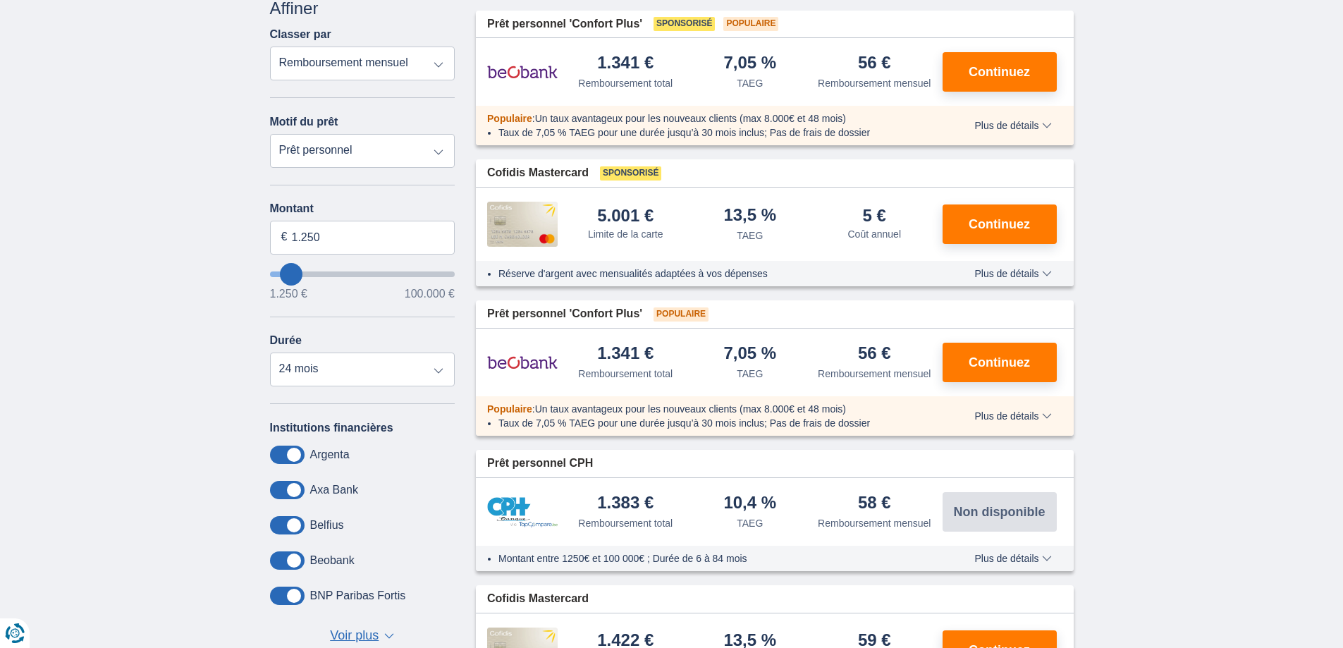
scroll to position [141, 0]
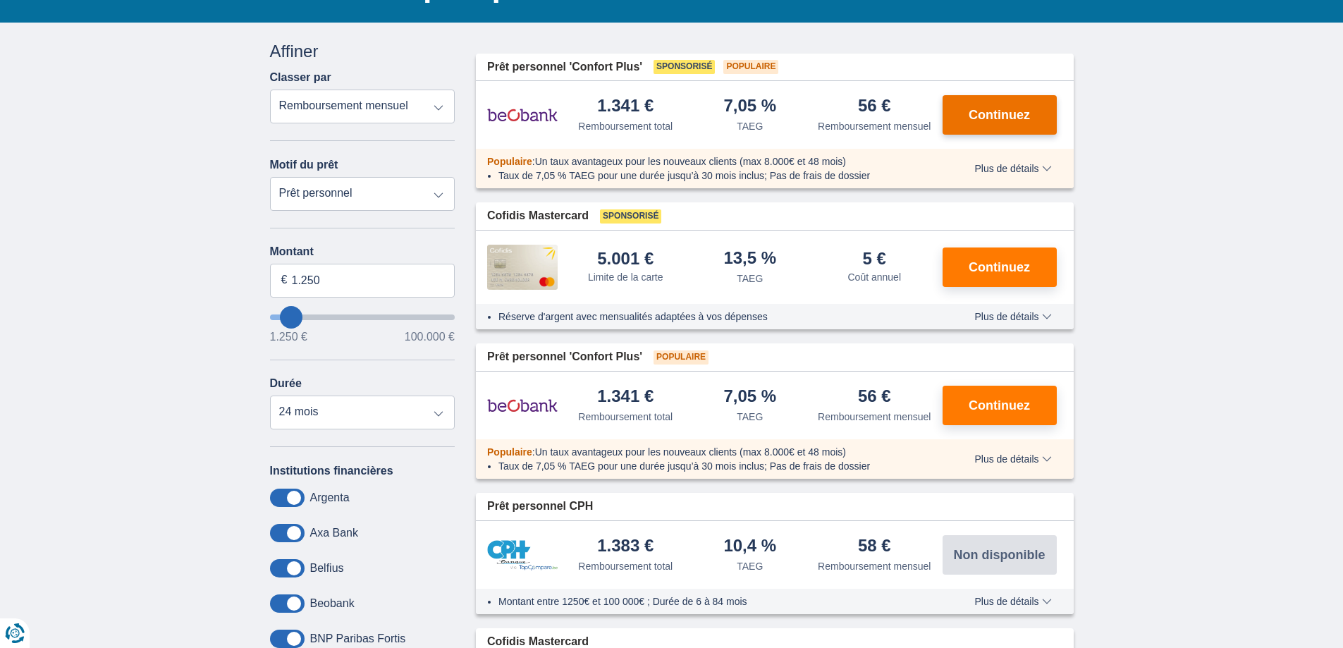
click at [998, 125] on button "Continuez" at bounding box center [1000, 114] width 114 height 39
